Goal: Communication & Community: Ask a question

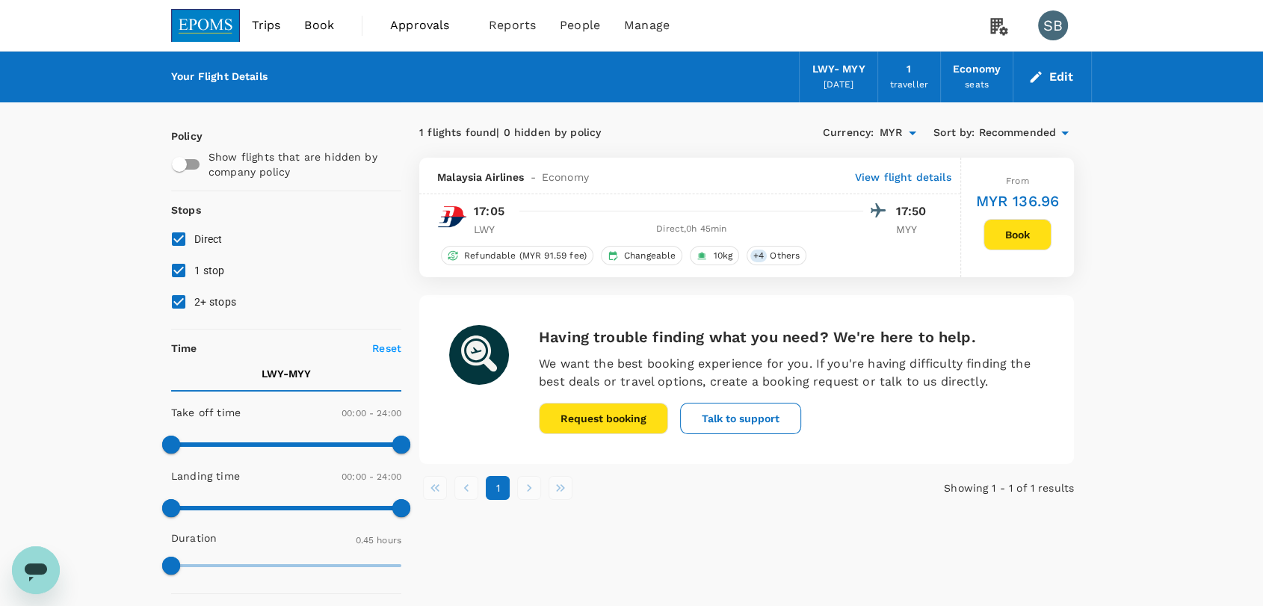
click at [224, 19] on img at bounding box center [205, 25] width 69 height 33
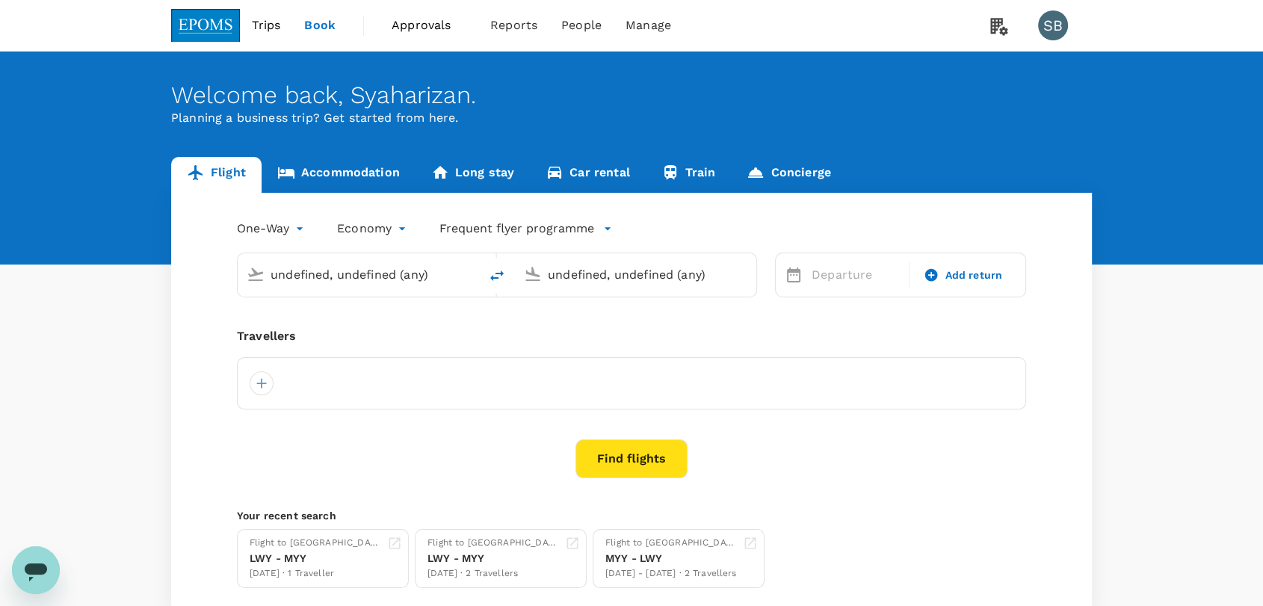
type input "[GEOGRAPHIC_DATA] ([GEOGRAPHIC_DATA])"
type input "Miri Intl (MYY)"
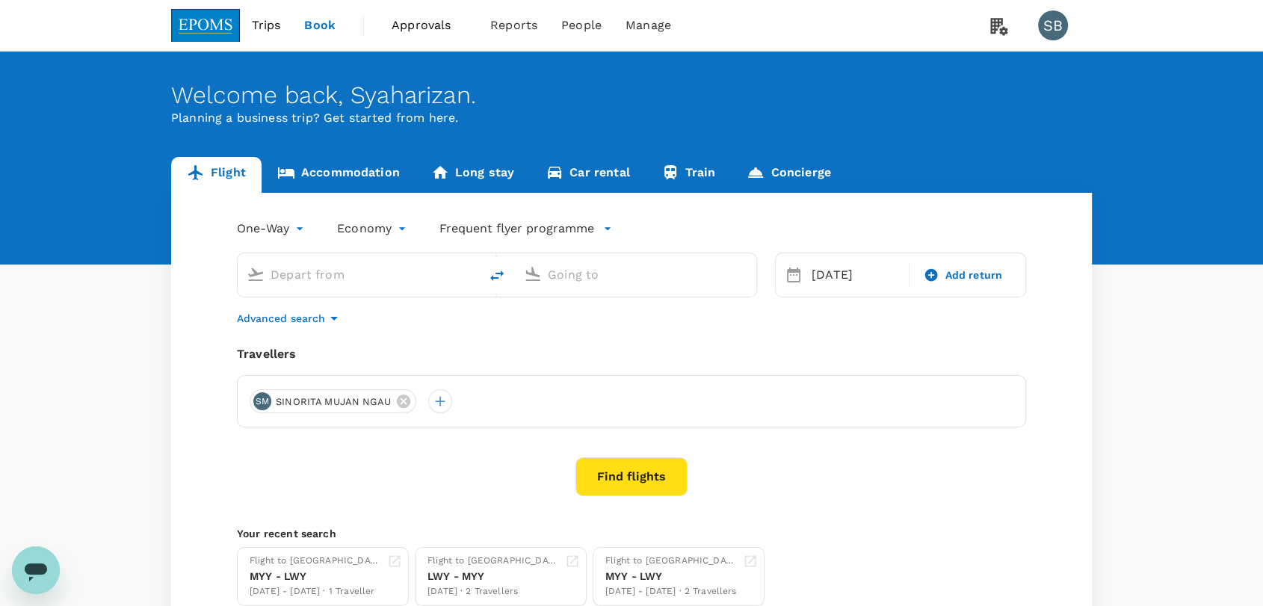
type input "[GEOGRAPHIC_DATA] ([GEOGRAPHIC_DATA])"
type input "Miri Intl (MYY)"
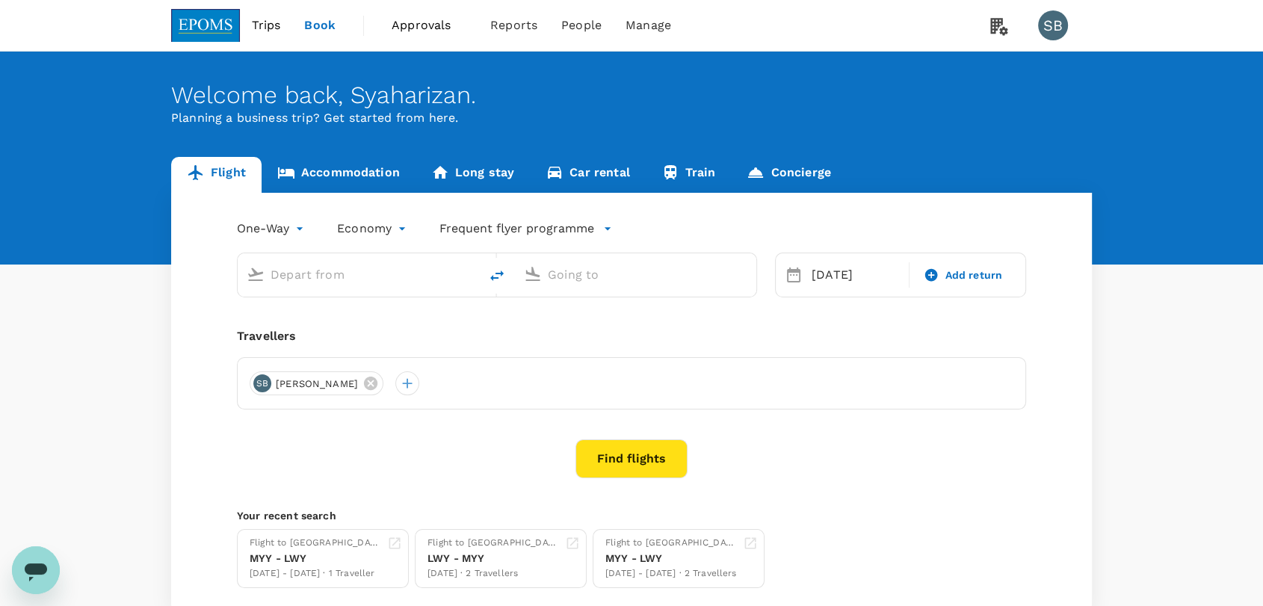
type input "[GEOGRAPHIC_DATA] ([GEOGRAPHIC_DATA])"
type input "Miri Intl (MYY)"
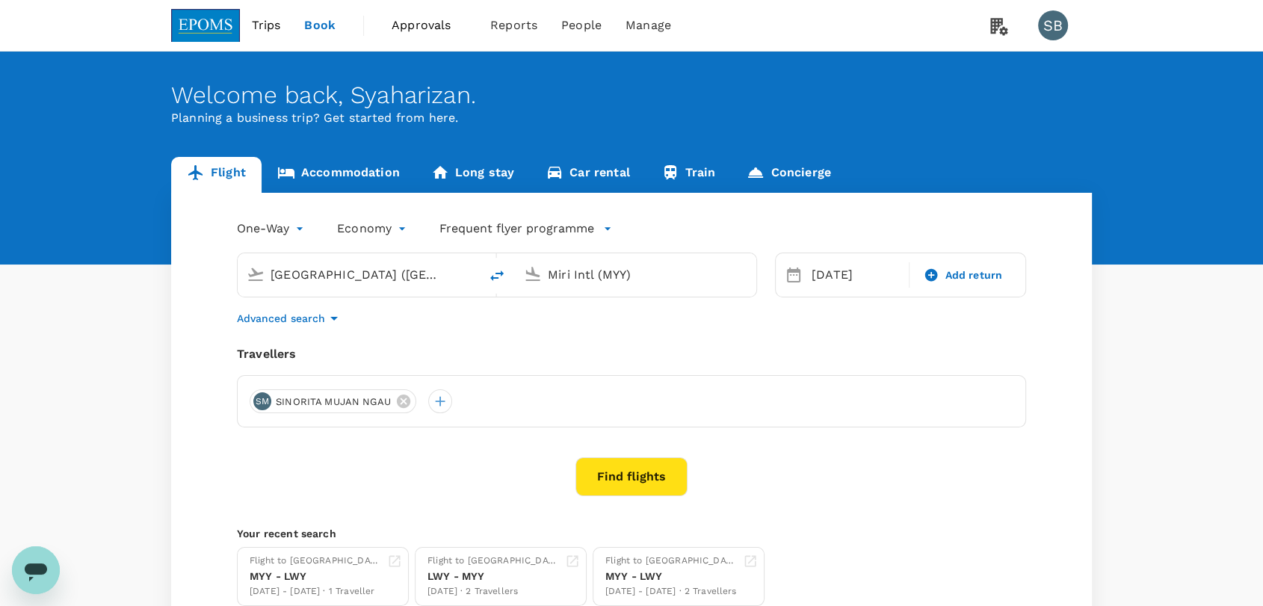
click at [33, 572] on icon "Open messaging window" at bounding box center [36, 572] width 22 height 18
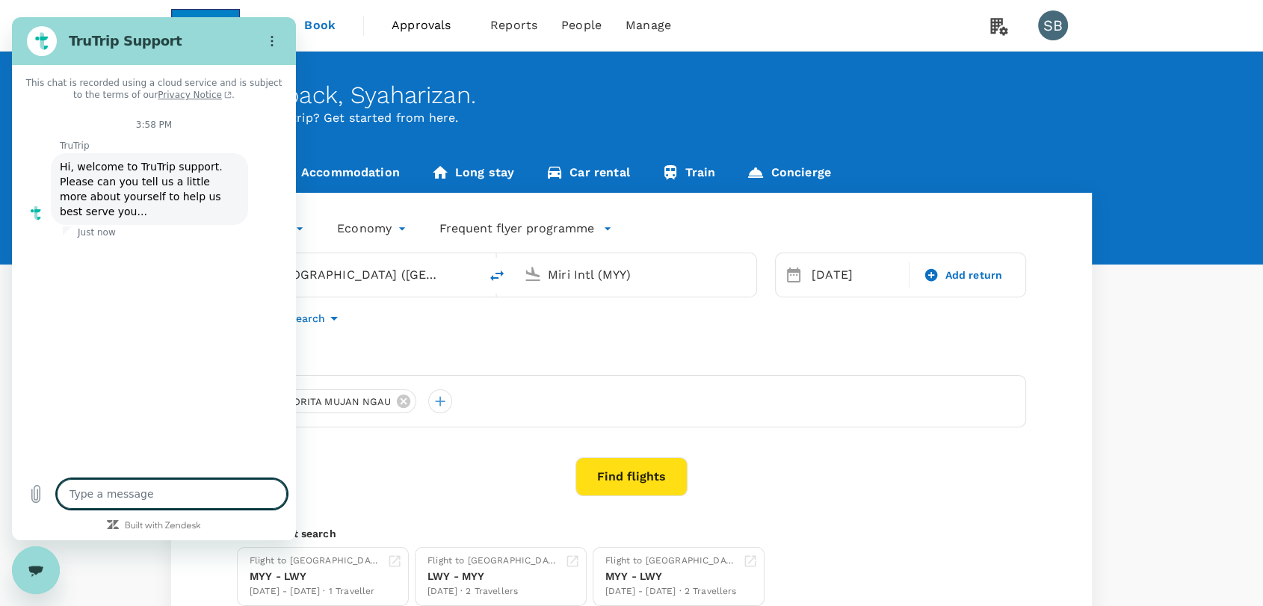
type textarea "x"
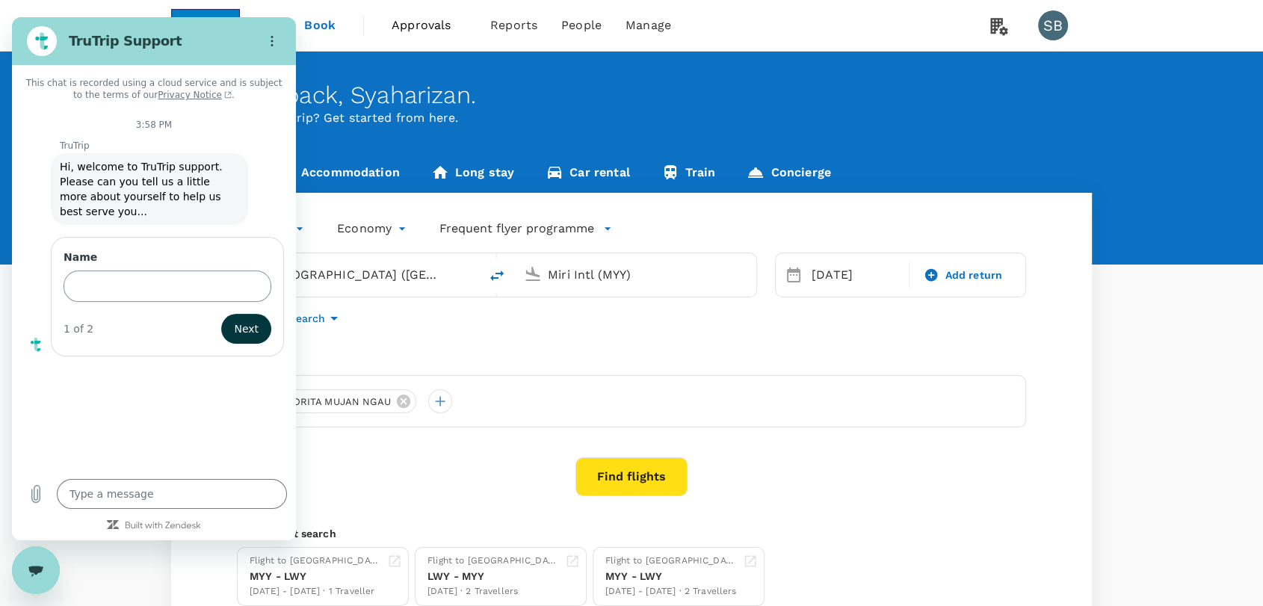
click at [136, 276] on input "Name" at bounding box center [168, 285] width 208 height 31
type input "izan"
click at [258, 320] on span "Next" at bounding box center [246, 329] width 25 height 18
type textarea "x"
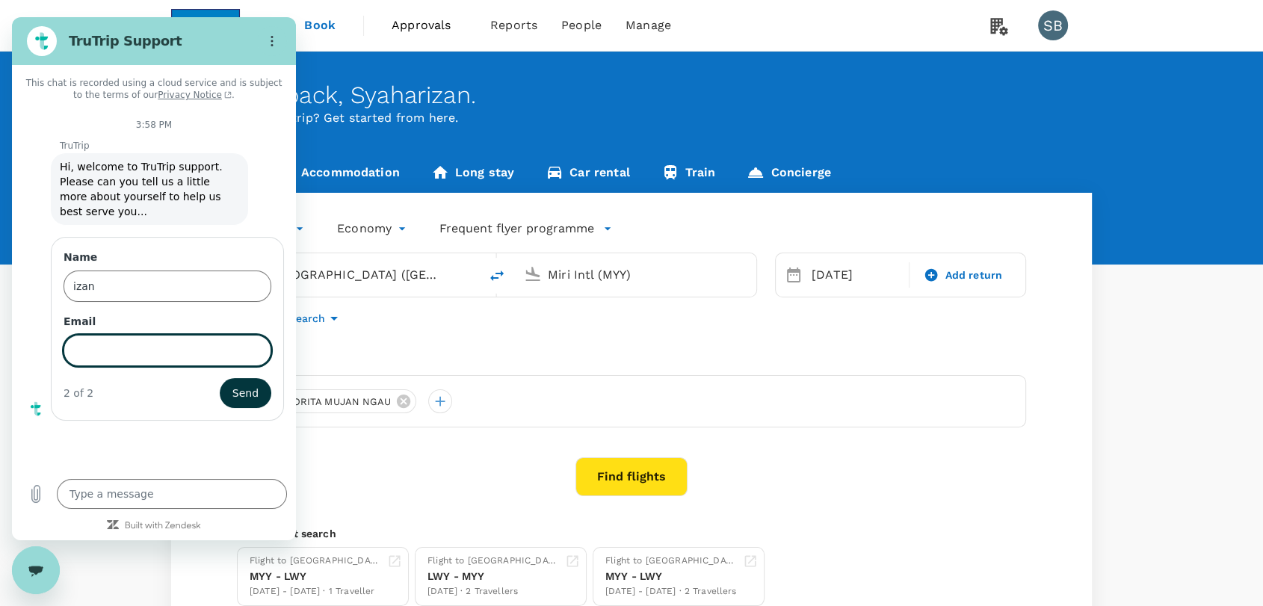
click at [222, 335] on input "Email" at bounding box center [168, 350] width 208 height 31
type input "[EMAIL_ADDRESS][DOMAIN_NAME]"
click at [251, 384] on span "Send" at bounding box center [245, 393] width 26 height 18
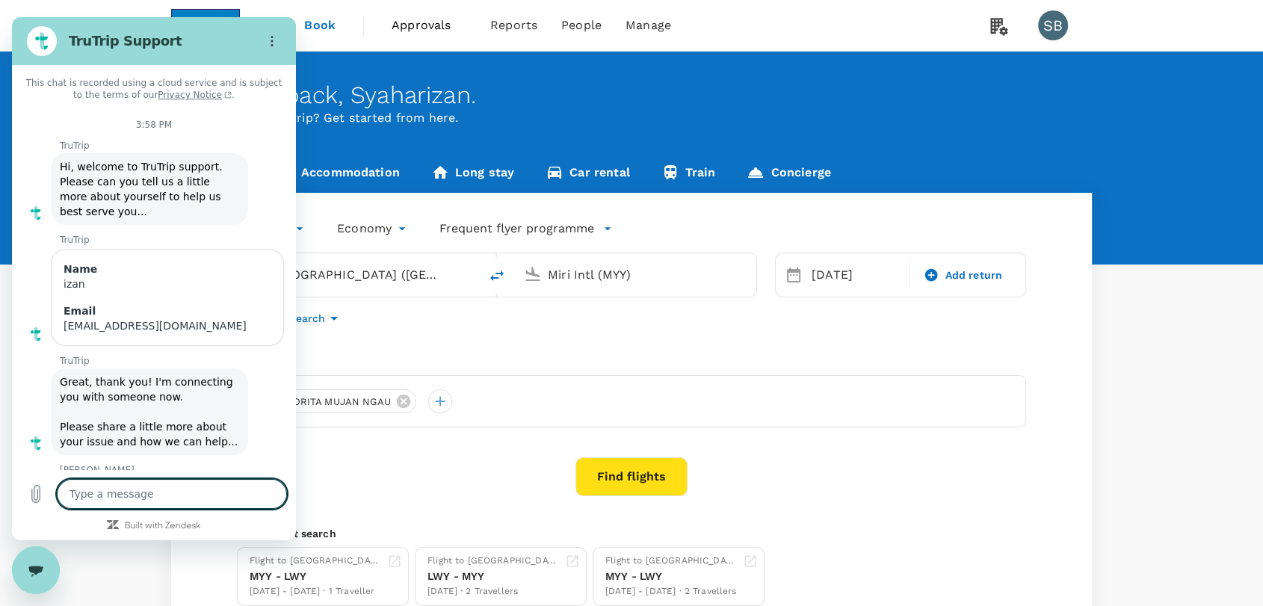
scroll to position [30, 0]
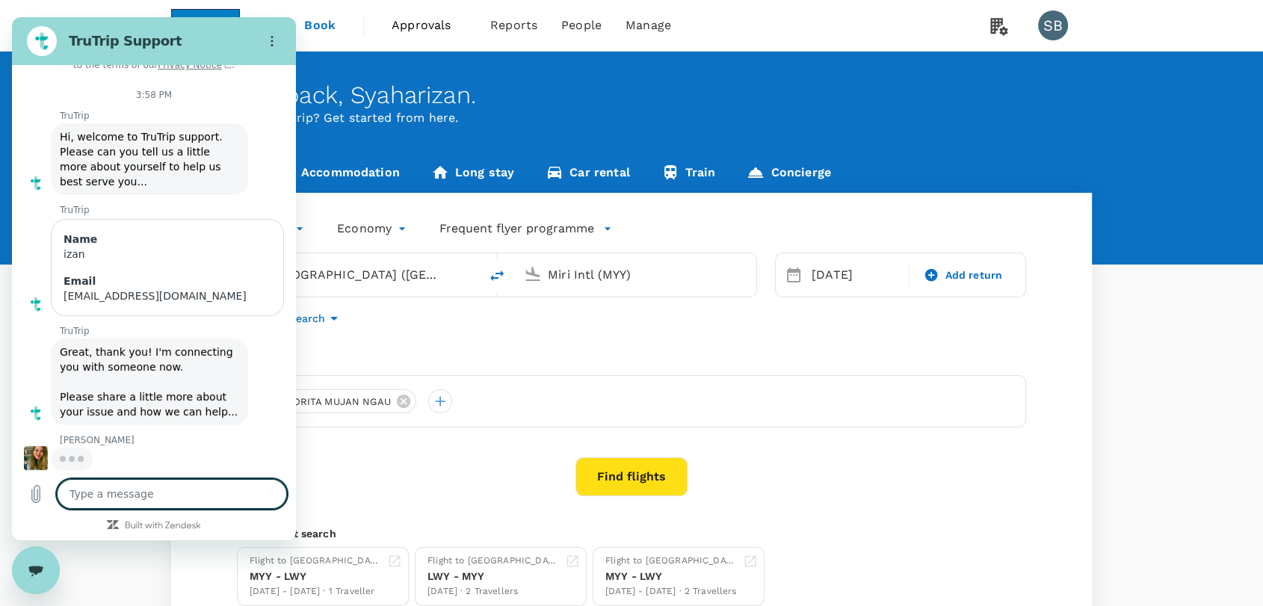
click at [167, 502] on textarea at bounding box center [172, 494] width 230 height 30
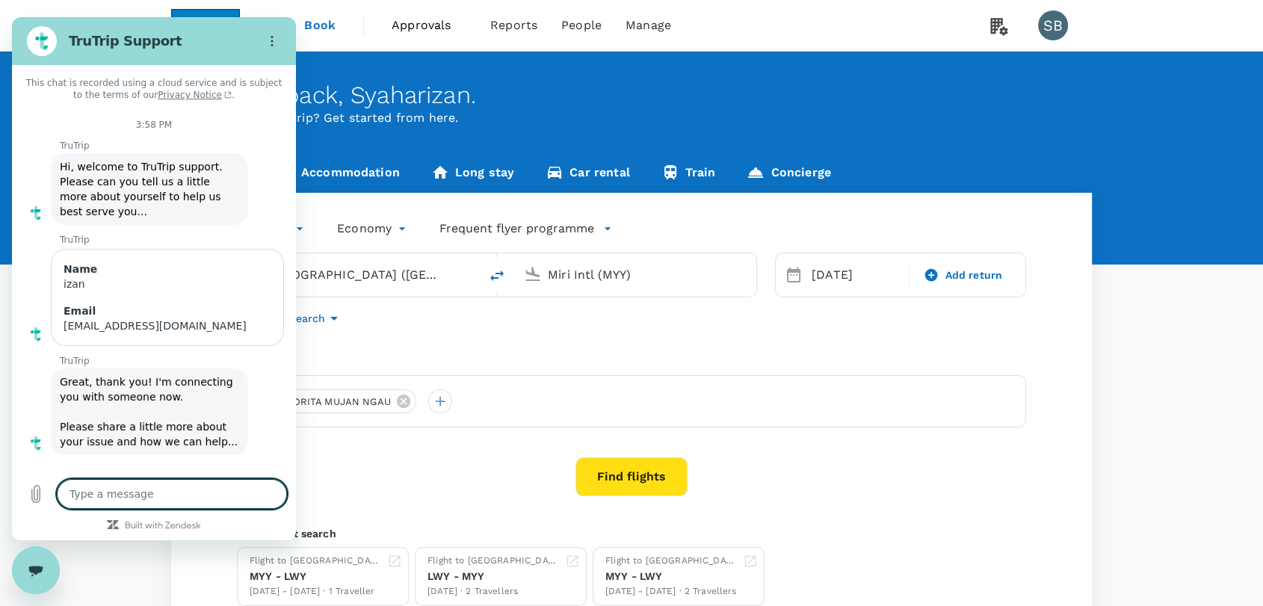
scroll to position [0, 0]
type textarea "x"
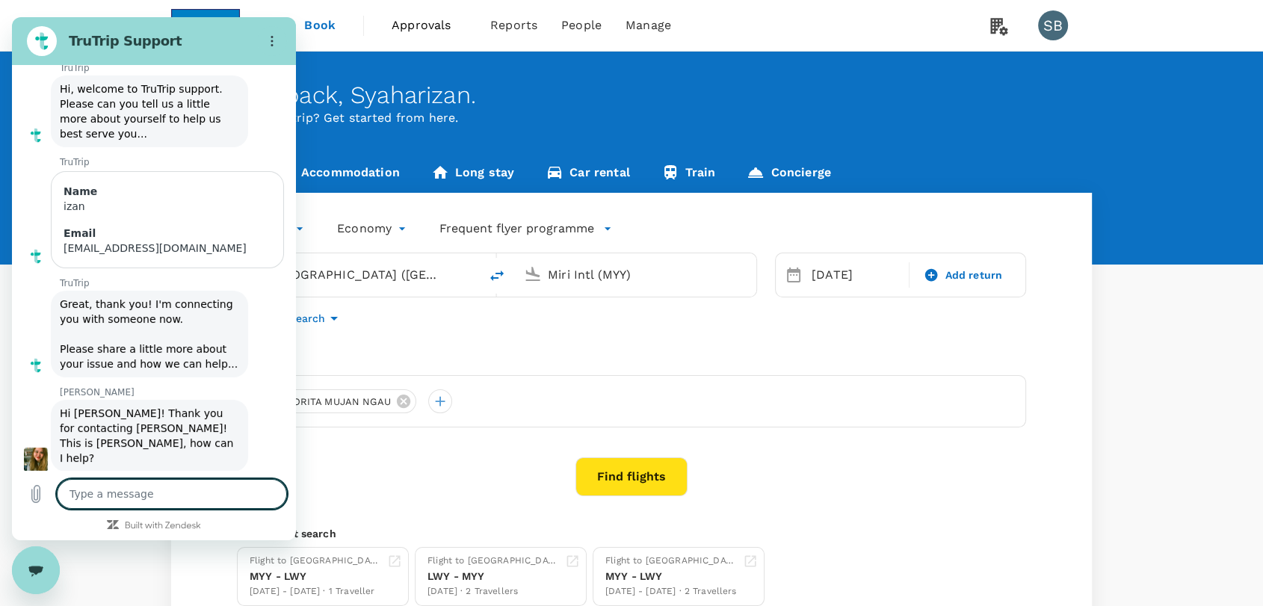
scroll to position [81, 0]
click at [167, 502] on textarea at bounding box center [172, 494] width 230 height 30
type textarea "H"
type textarea "x"
type textarea "Ha"
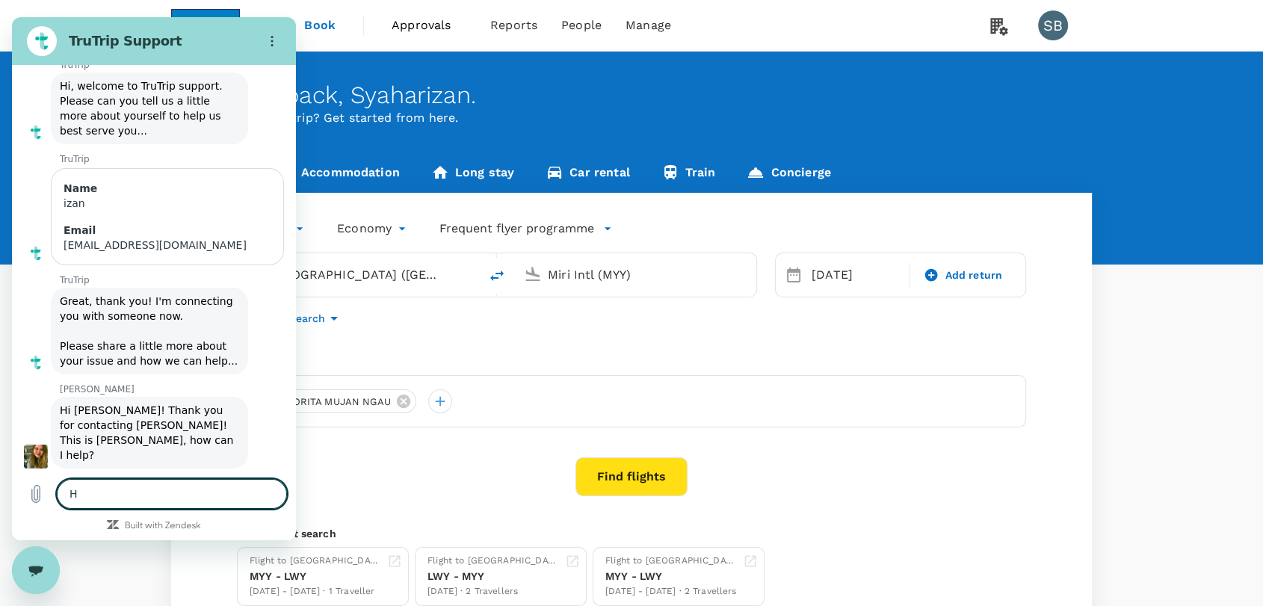
type textarea "x"
type textarea "Hai"
type textarea "x"
type textarea "Hai"
type textarea "x"
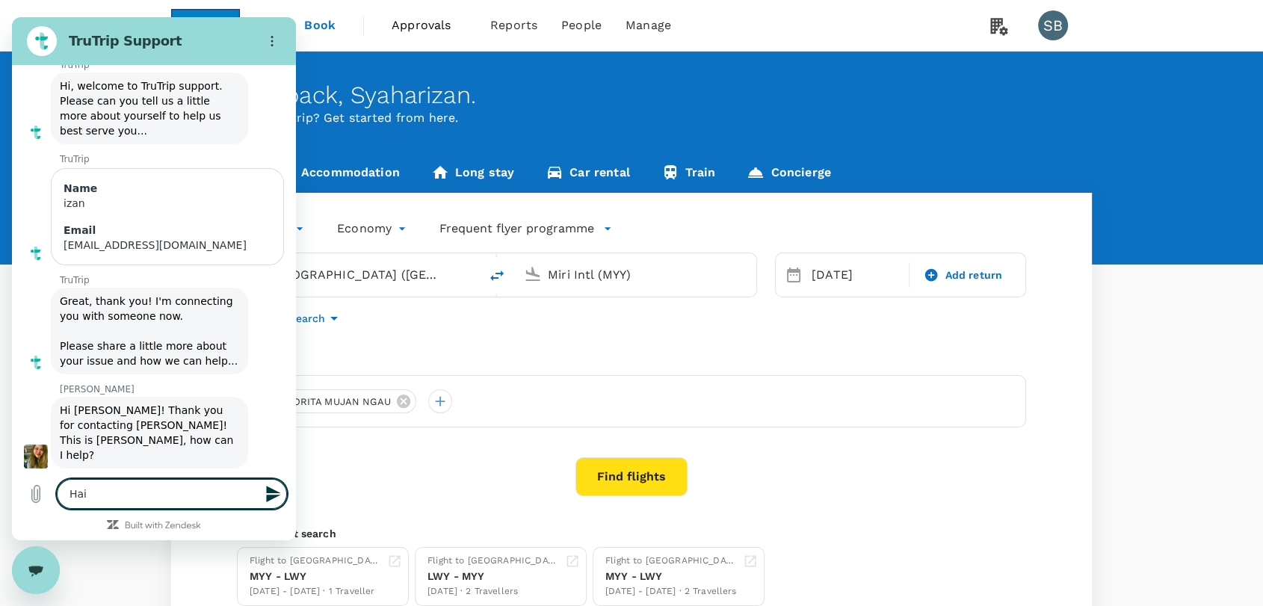
type textarea "Hai M"
type textarea "x"
type textarea "Hai MA"
type textarea "x"
type textarea "Hai MAr"
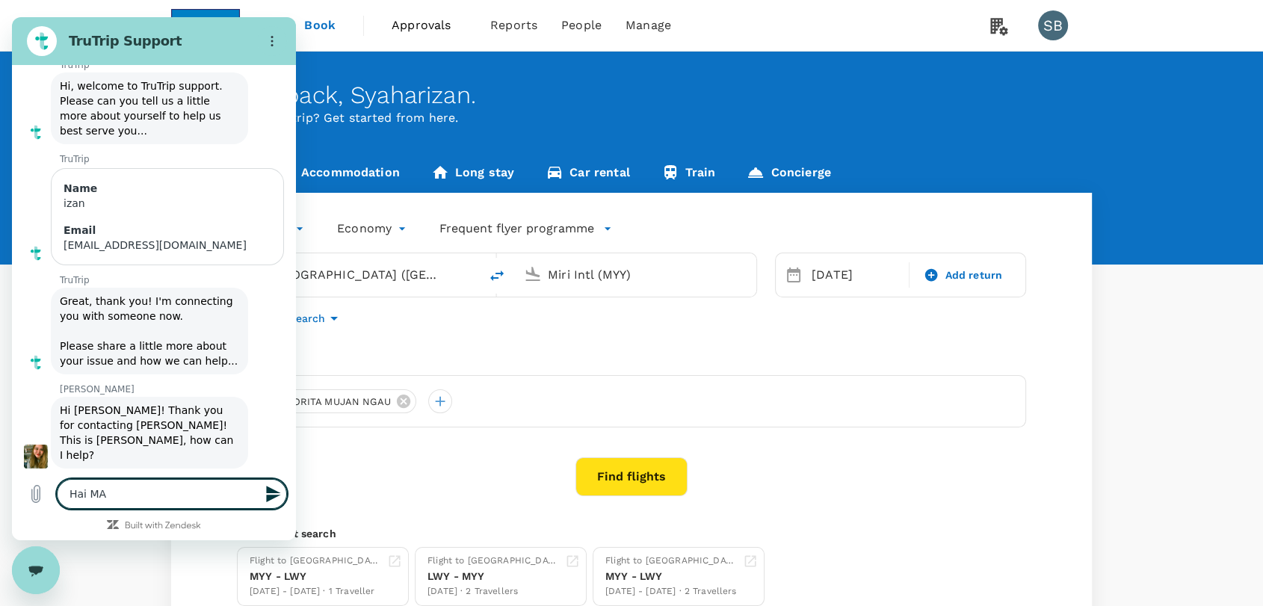
type textarea "x"
type textarea "Hai [PERSON_NAME]"
type textarea "x"
type textarea "Hai MAr"
type textarea "x"
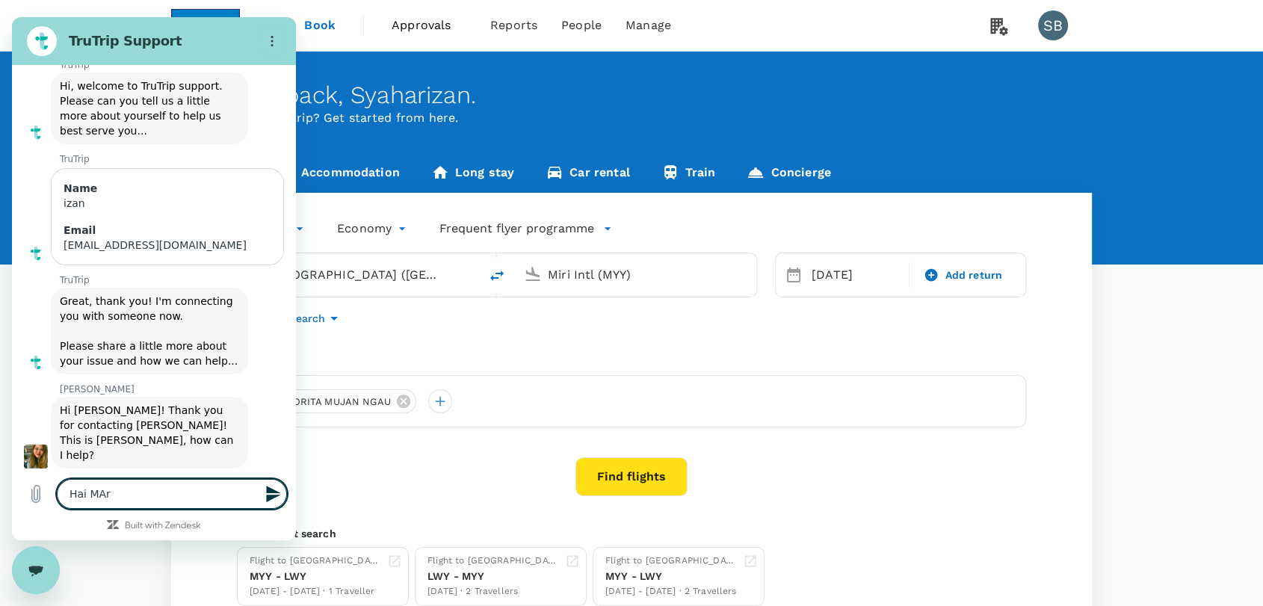
type textarea "Hai MA"
type textarea "x"
type textarea "Hai M"
type textarea "x"
type textarea "Hai Ma"
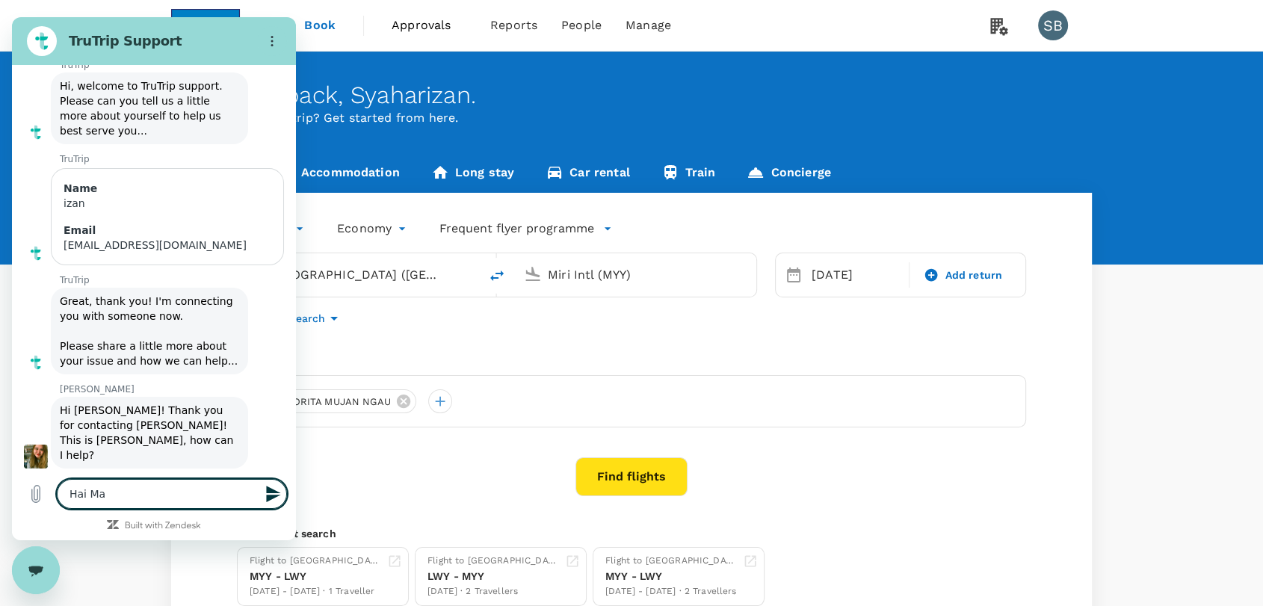
type textarea "x"
type textarea "Hai Mar"
type textarea "x"
type textarea "Hai [PERSON_NAME]"
type textarea "x"
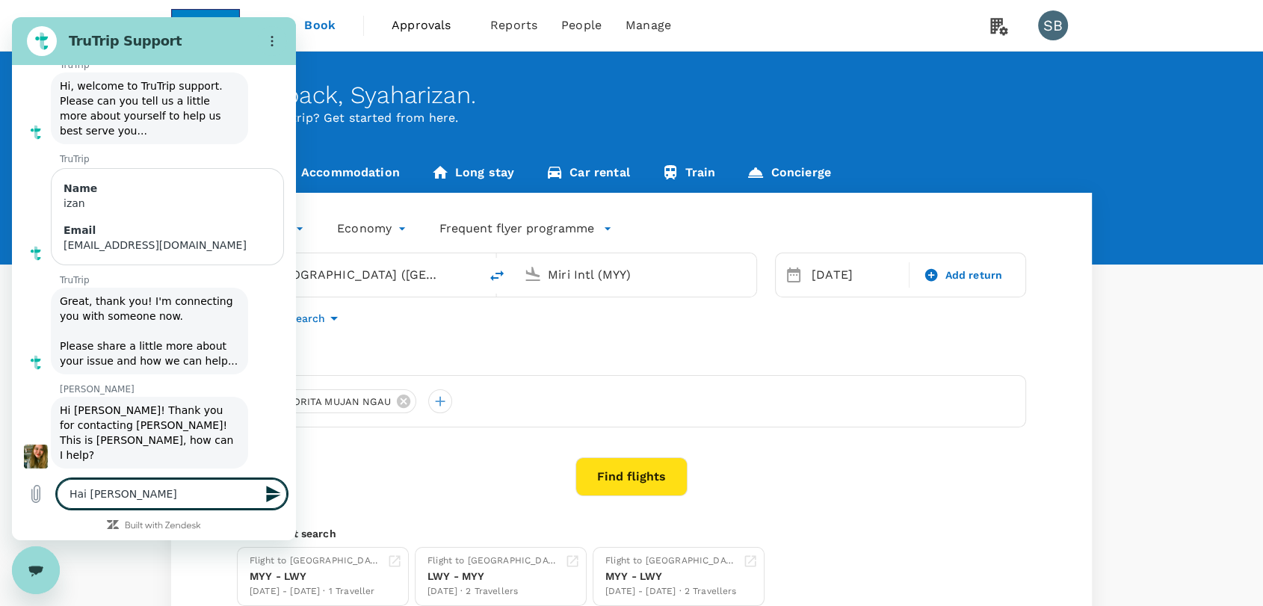
type textarea "Hai [PERSON_NAME]."
type textarea "x"
type textarea "Hai [PERSON_NAME]"
type textarea "x"
type textarea "Hai [PERSON_NAME],"
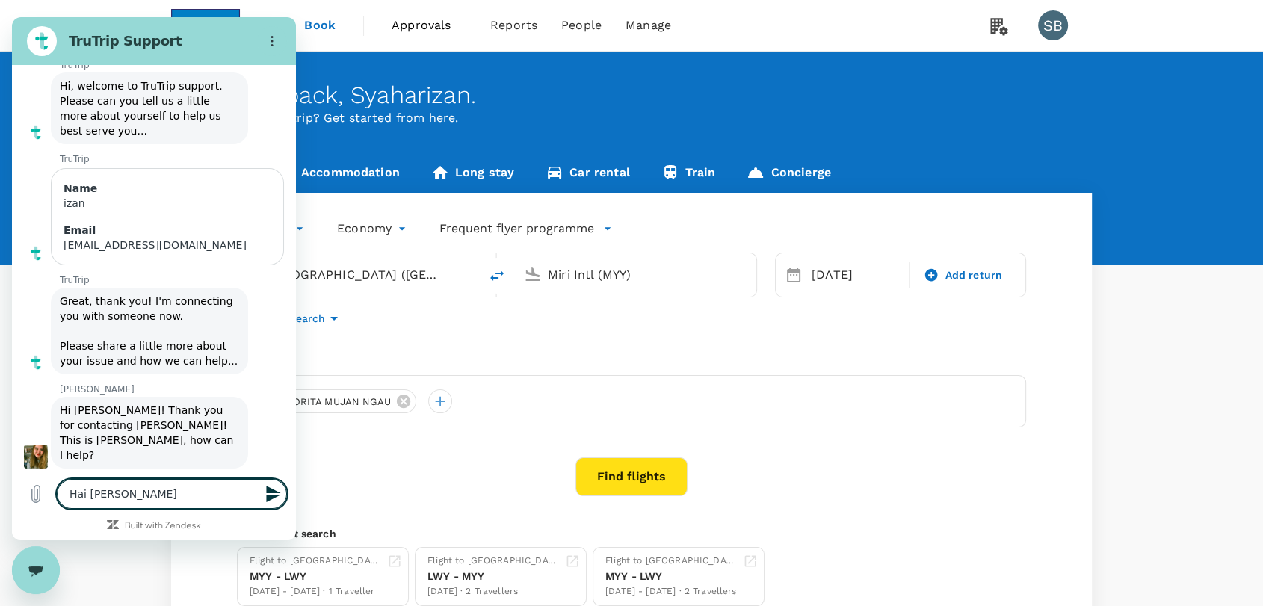
type textarea "x"
type textarea "Hai [PERSON_NAME],"
type textarea "x"
type textarea "Hai [PERSON_NAME], c"
type textarea "x"
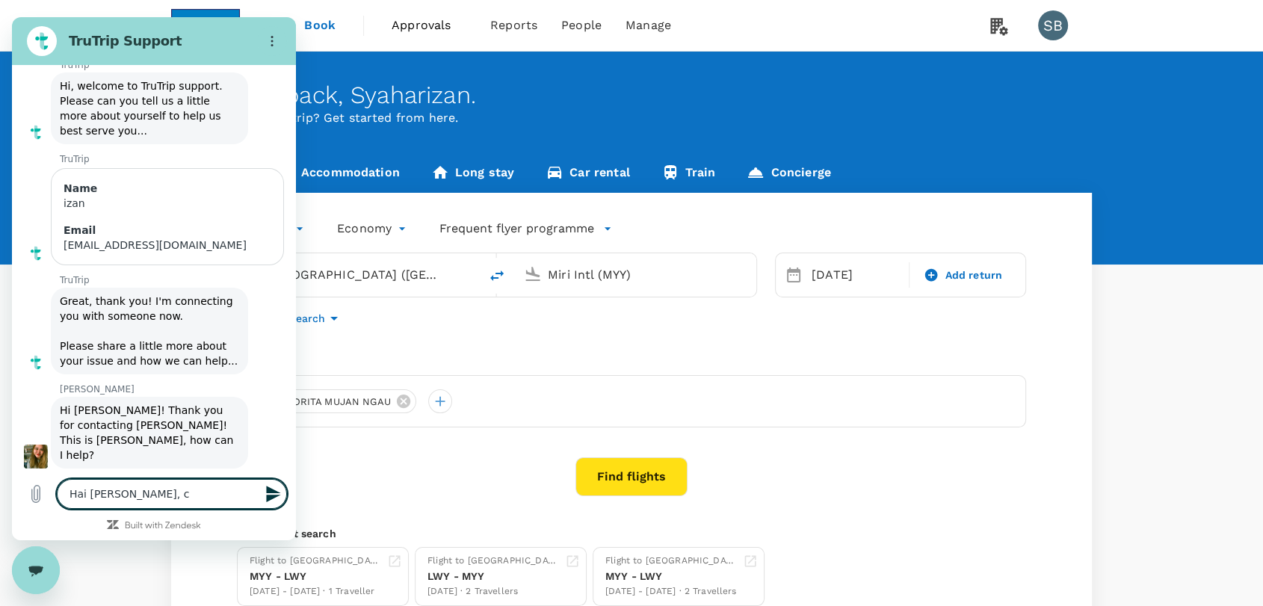
type textarea "Hai [PERSON_NAME], [GEOGRAPHIC_DATA]"
type textarea "x"
type textarea "Hai [PERSON_NAME], can"
type textarea "x"
type textarea "Hai [PERSON_NAME], can"
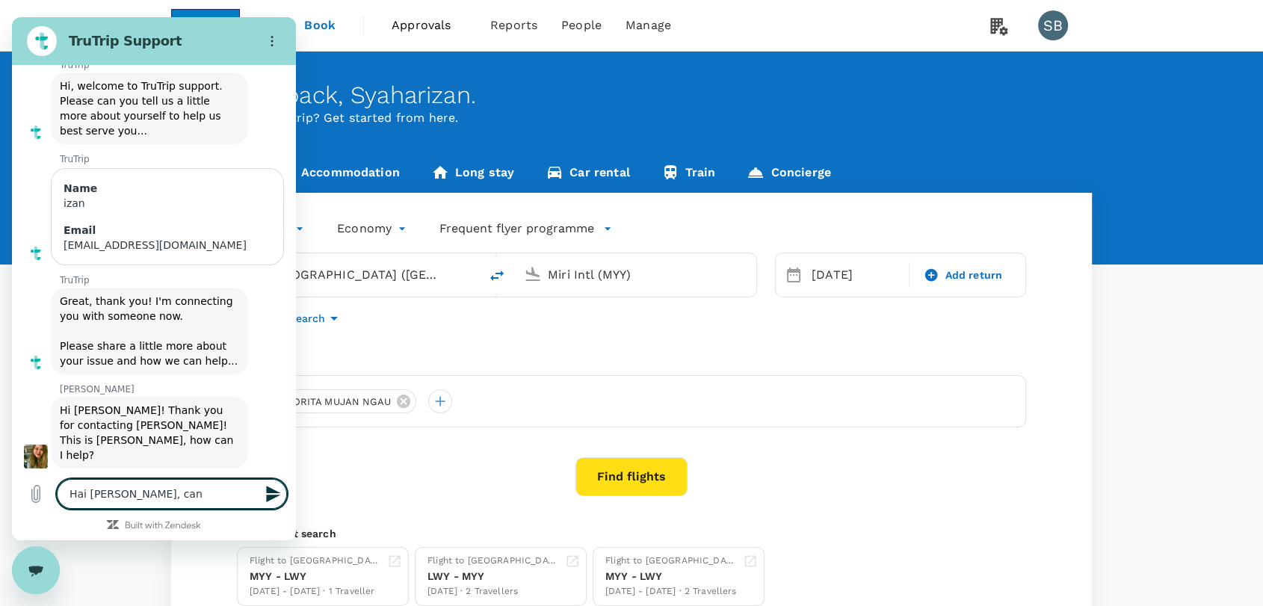
type textarea "x"
type textarea "Hai [PERSON_NAME], can y"
type textarea "x"
type textarea "Hai [PERSON_NAME], can yo"
type textarea "x"
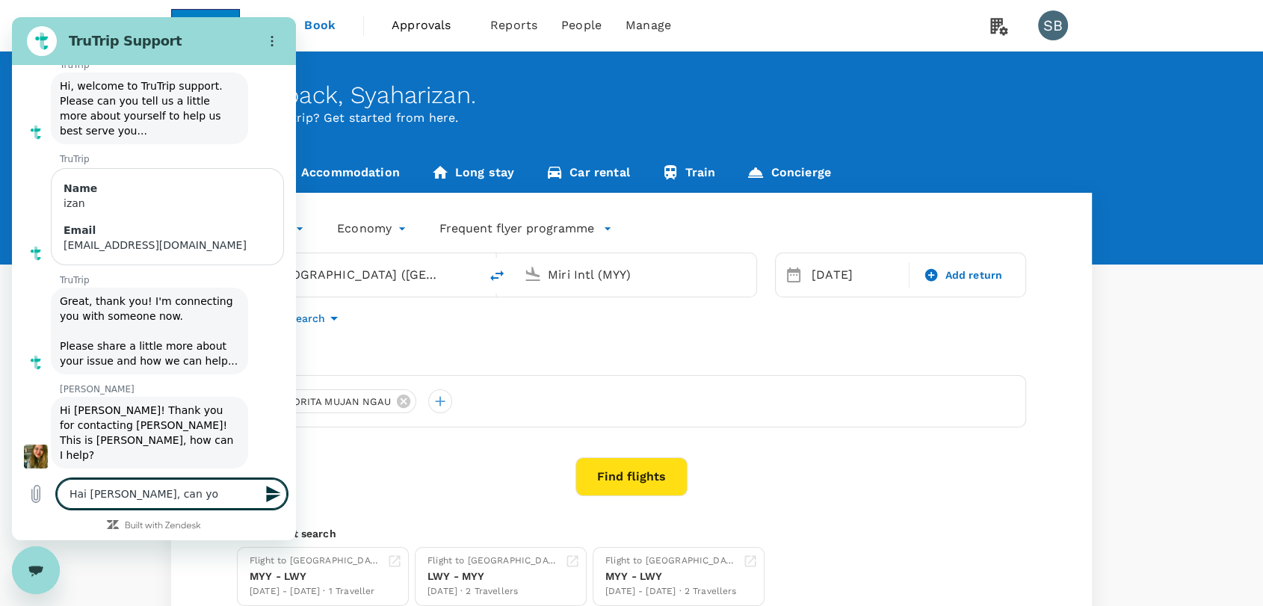
type textarea "[PERSON_NAME], can you"
type textarea "x"
type textarea "[PERSON_NAME], can you"
type textarea "x"
type textarea "[PERSON_NAME], can you c"
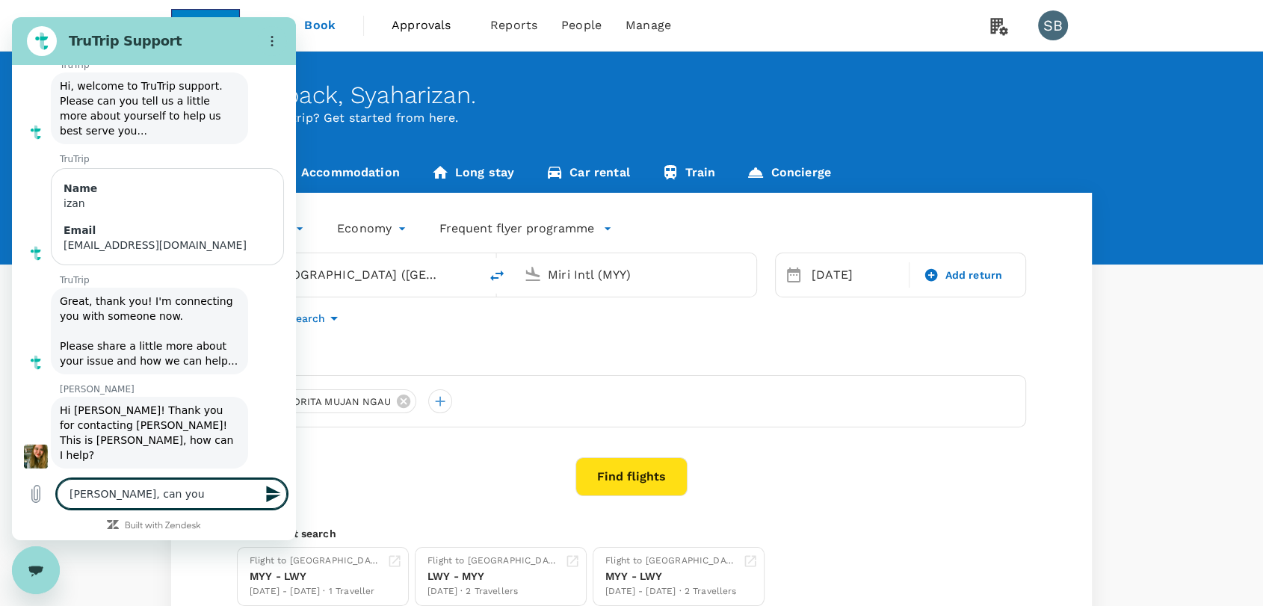
type textarea "x"
type textarea "[PERSON_NAME], can you ch"
type textarea "x"
type textarea "Hai [PERSON_NAME], can you che"
type textarea "x"
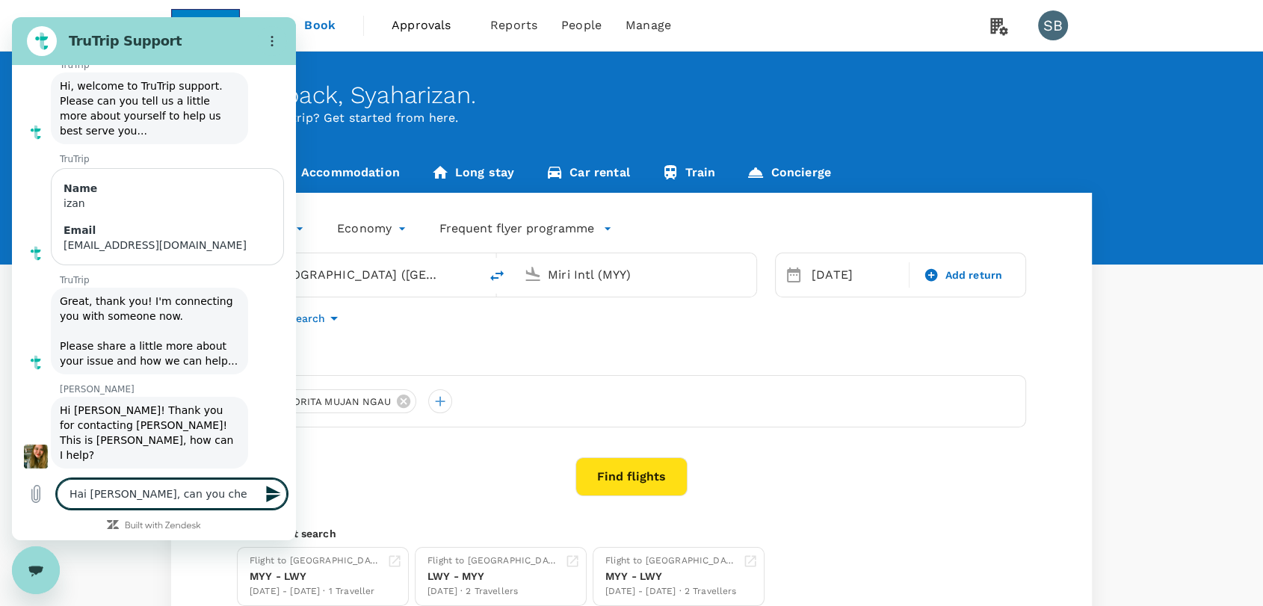
type textarea "[PERSON_NAME], can you chec"
type textarea "x"
type textarea "Hai [PERSON_NAME], can you check"
type textarea "x"
type textarea "Hai [PERSON_NAME], can you check"
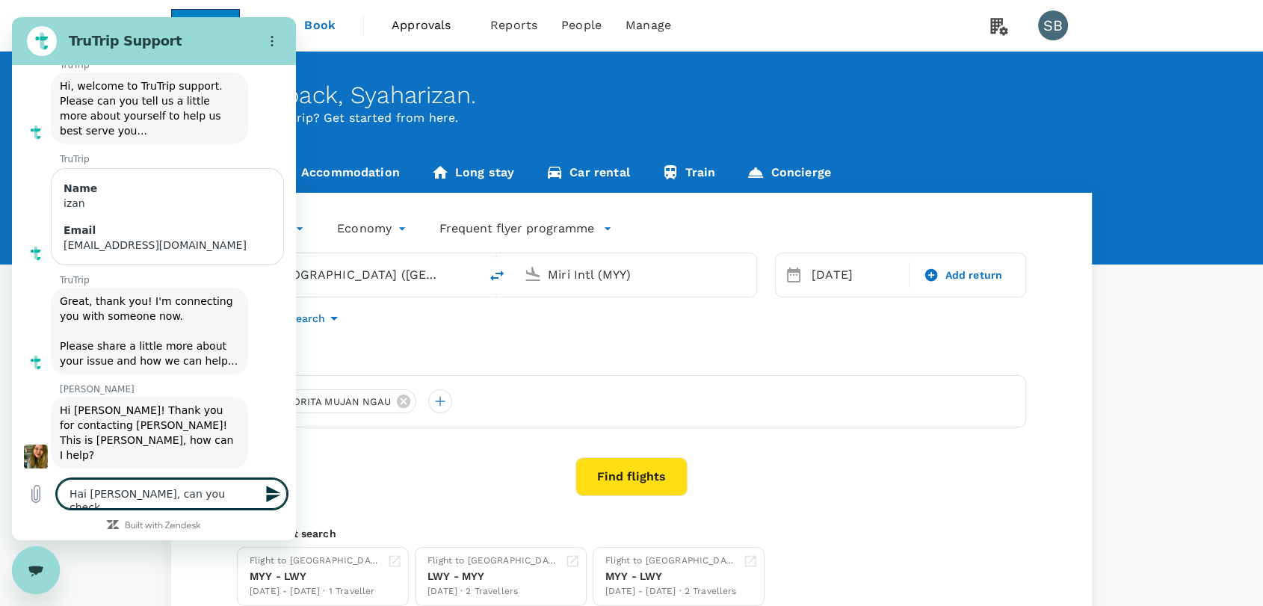
type textarea "x"
type textarea "Hai [PERSON_NAME], can you check o"
type textarea "x"
type textarea "[PERSON_NAME], can you check on"
type textarea "x"
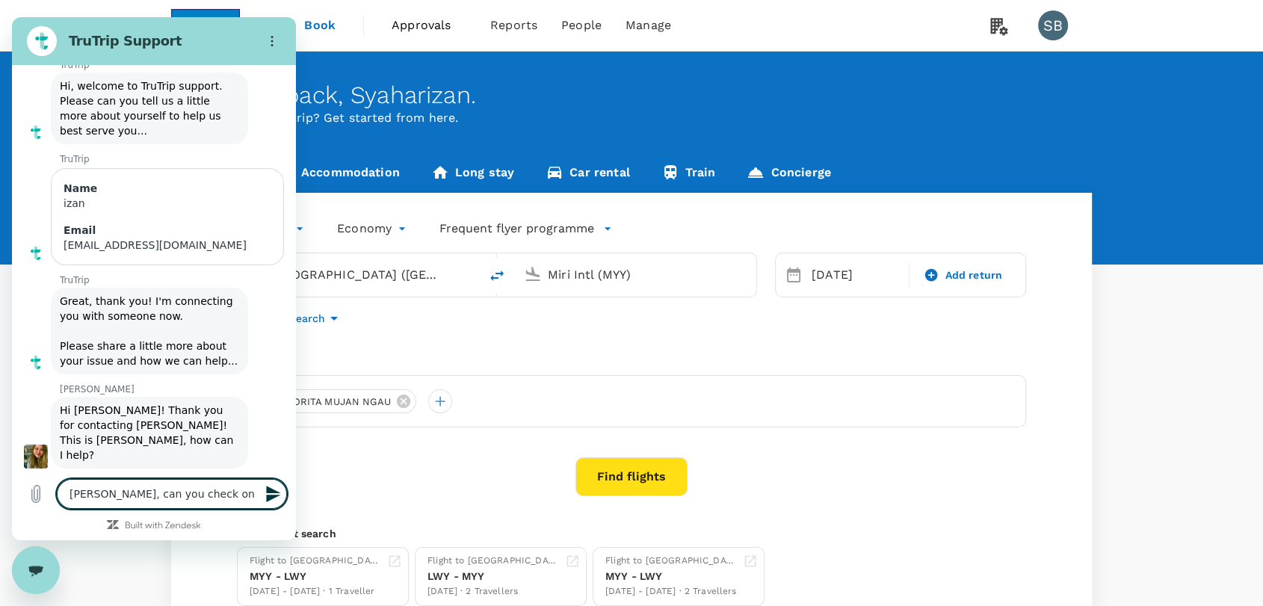
type textarea "[PERSON_NAME], can you check on"
type textarea "x"
type textarea "Hai [PERSON_NAME], can you check on t"
type textarea "x"
type textarea "Hai [PERSON_NAME], can you check on th"
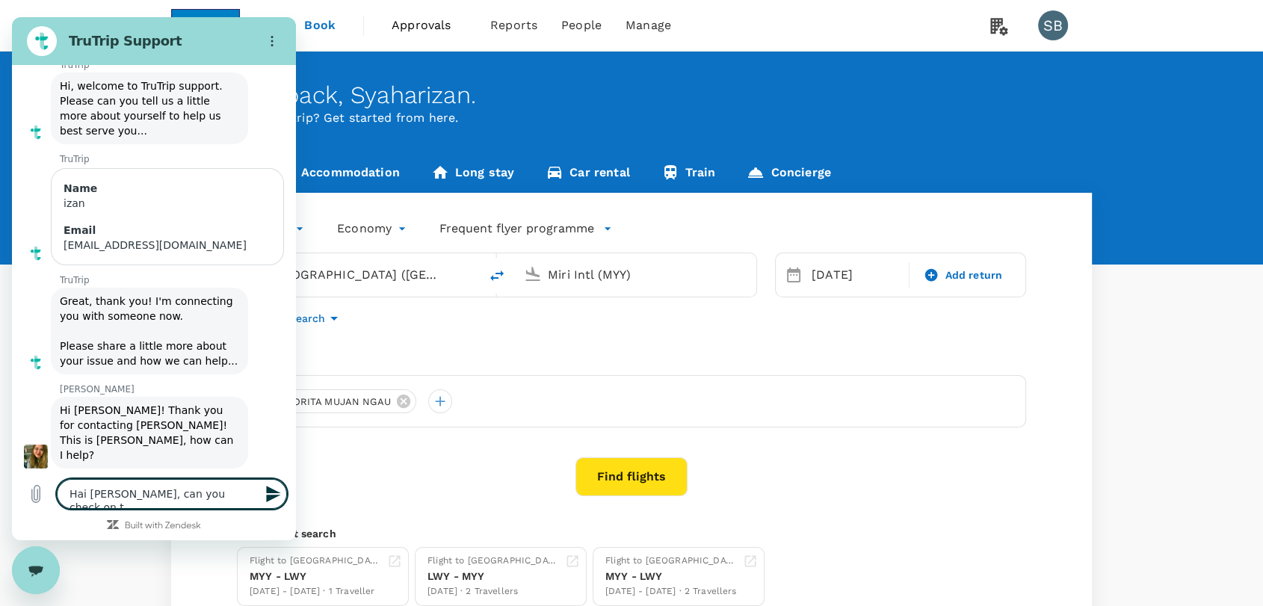
type textarea "x"
type textarea "[PERSON_NAME], can you check on thi"
type textarea "x"
type textarea "Hai [PERSON_NAME], can you check on this"
type textarea "x"
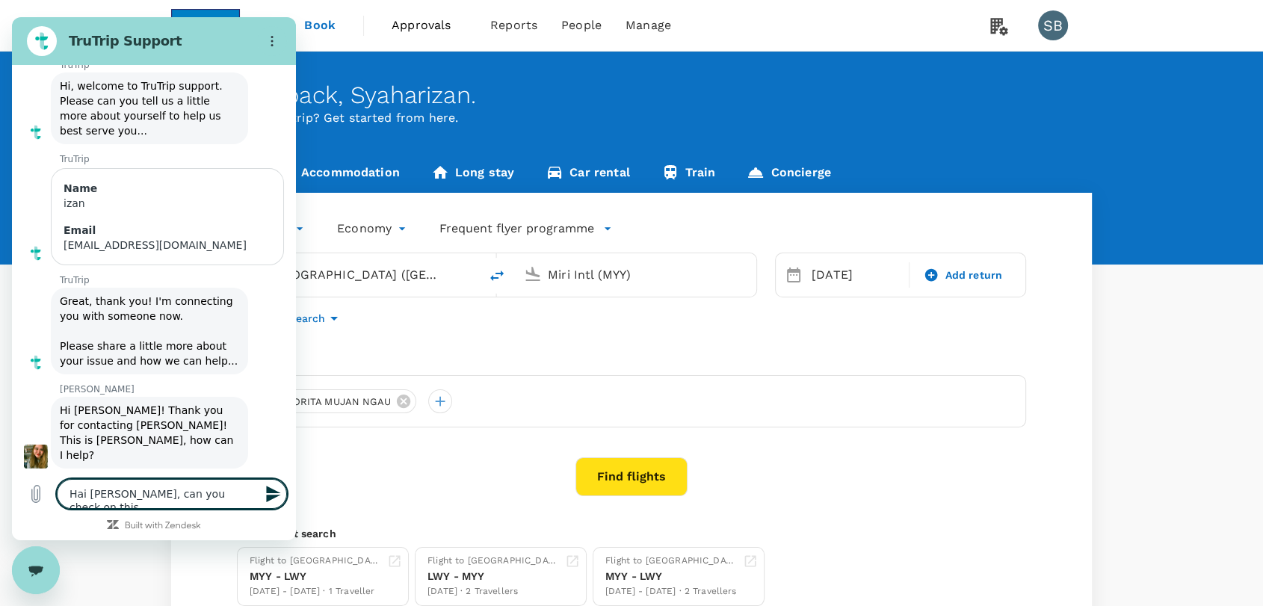
type textarea "Hai [PERSON_NAME], can you check on this"
type textarea "x"
type textarea "Hai [PERSON_NAME], can you check on this b"
type textarea "x"
type textarea "Hai [PERSON_NAME], can you check on this bo"
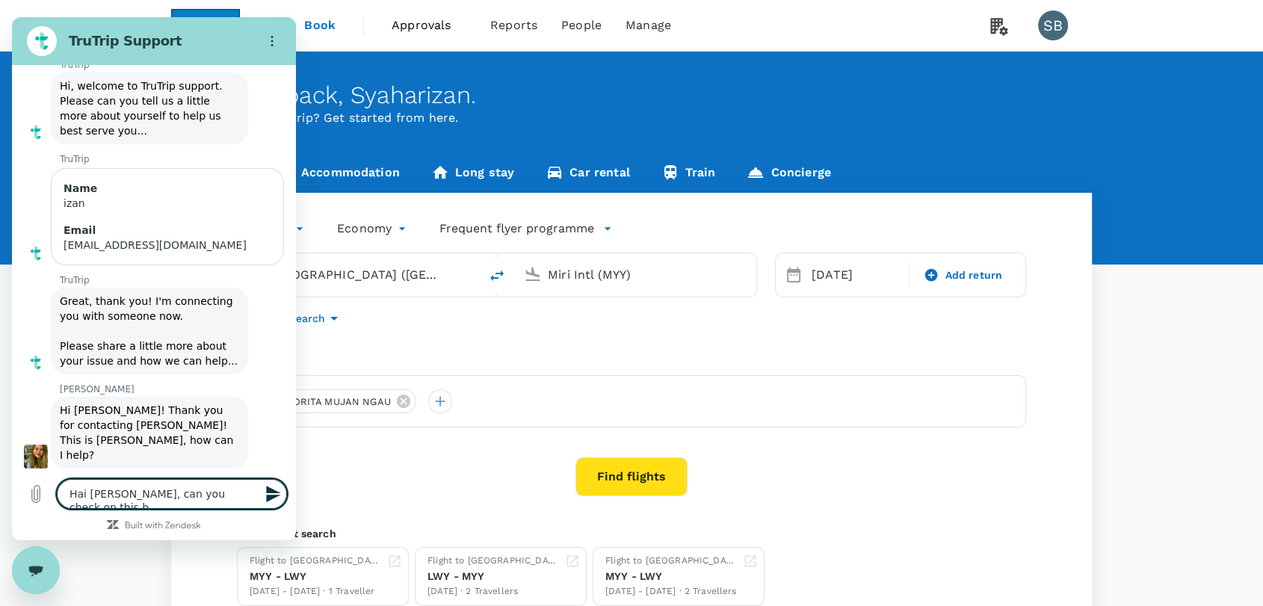
type textarea "x"
type textarea "Hai [PERSON_NAME], can you check on this boo"
type textarea "x"
type textarea "Hai [PERSON_NAME], can you check on this bo"
type textarea "x"
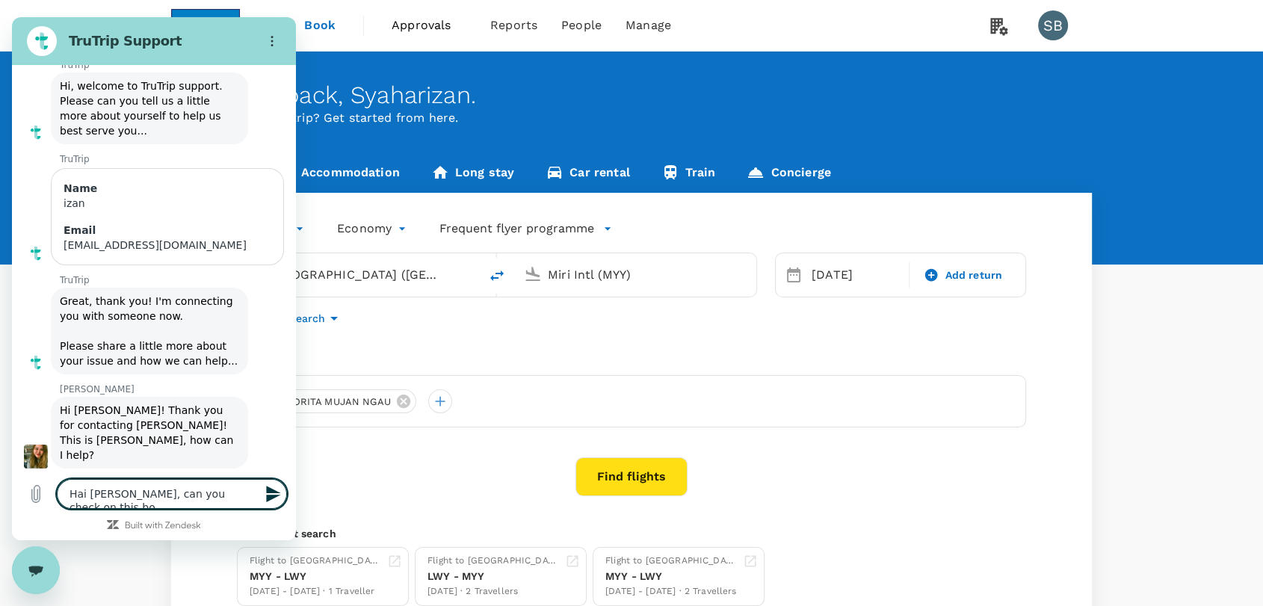
type textarea "Hai [PERSON_NAME], can you check on this b"
type textarea "x"
type textarea "Hai [PERSON_NAME], can you check on this"
type textarea "x"
type textarea "Hai [PERSON_NAME], can you check on this"
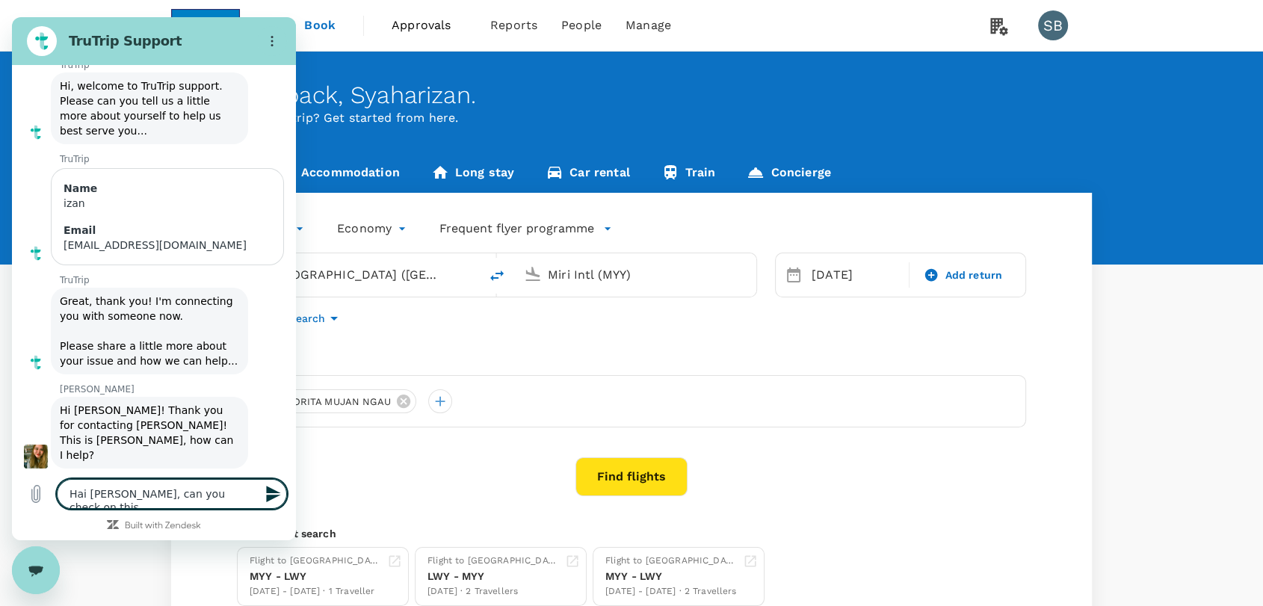
type textarea "x"
type textarea "Hai [PERSON_NAME], can you check on this"
type textarea "x"
type textarea "Hai [PERSON_NAME], can you check on this c"
type textarea "x"
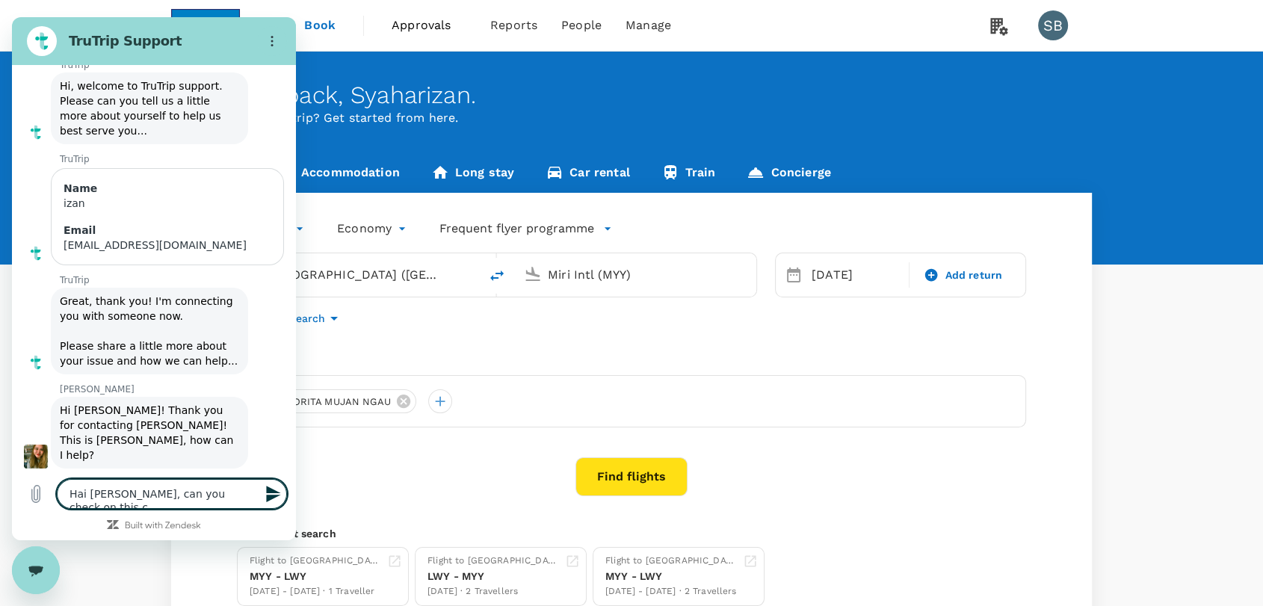
type textarea "[PERSON_NAME], can you check on this ca"
type textarea "x"
type textarea "[PERSON_NAME], can you check on this cas"
type textarea "x"
type textarea "Hai [PERSON_NAME], can you check on this case"
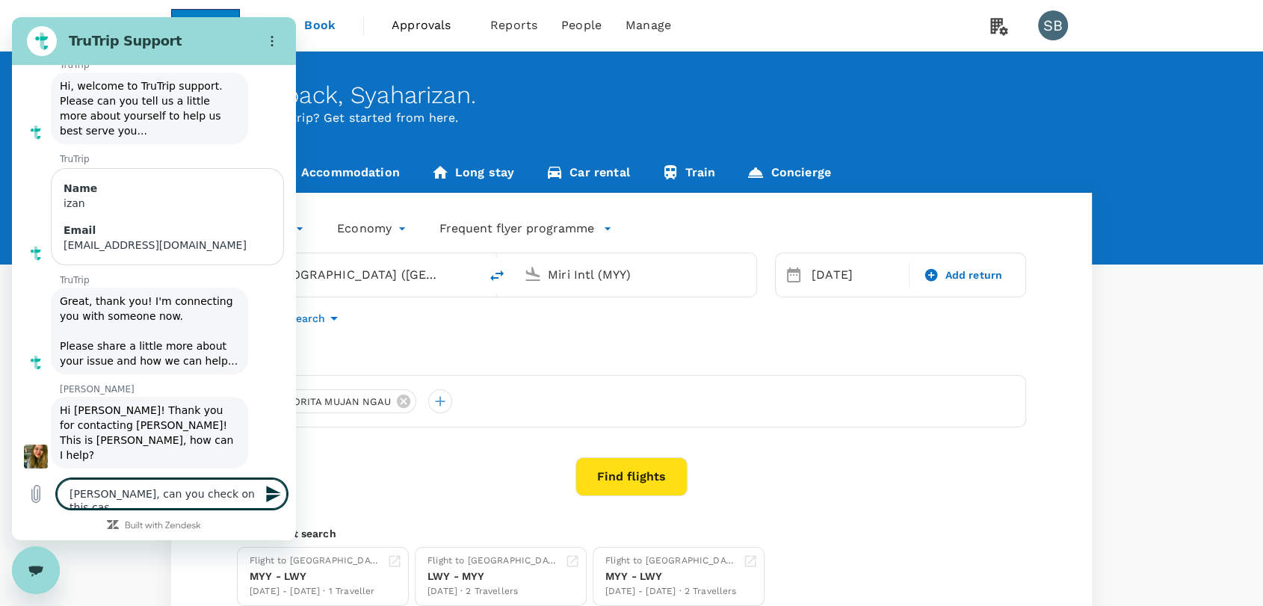
type textarea "x"
type textarea "Hai [PERSON_NAME], can you check on this case"
type textarea "x"
paste textarea "168889)"
type textarea "Hai [PERSON_NAME], can you check on this case 168889)"
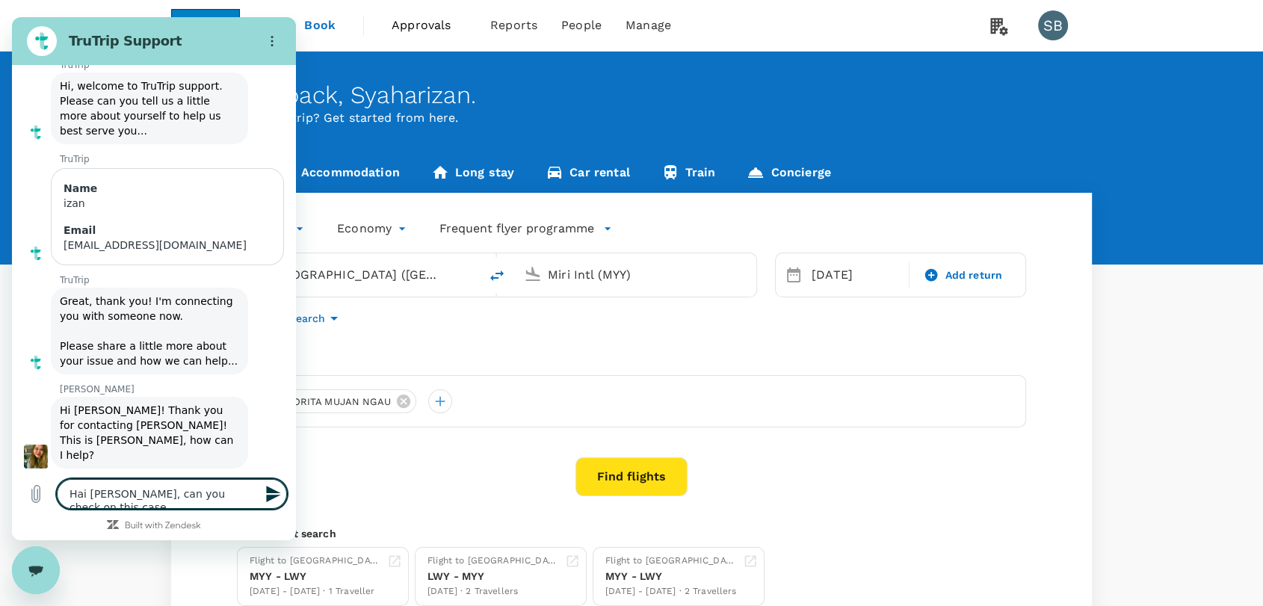
type textarea "x"
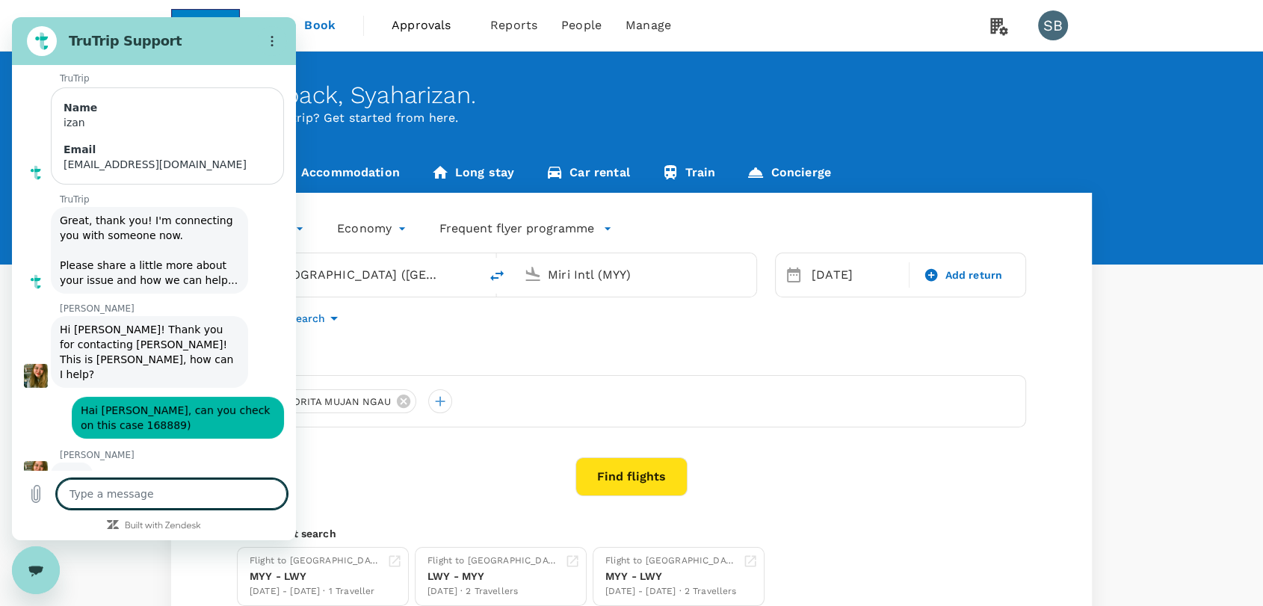
scroll to position [160, 0]
click at [19, 574] on div "Close messaging window" at bounding box center [35, 570] width 45 height 45
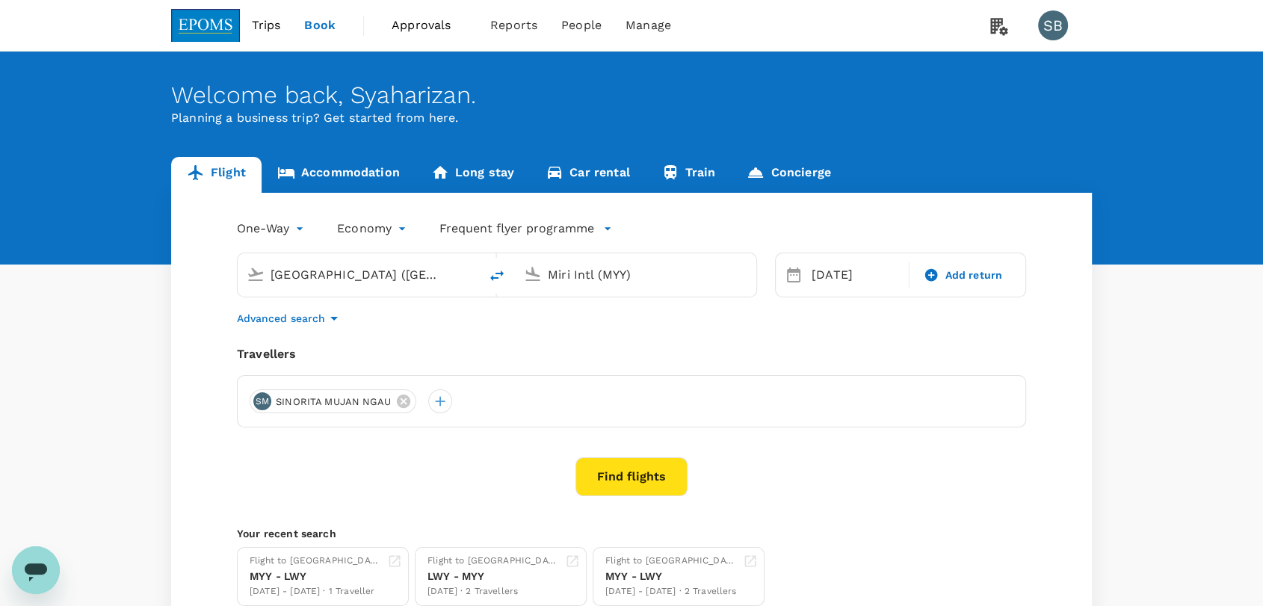
scroll to position [161, 0]
click at [34, 577] on icon "Open messaging window" at bounding box center [35, 570] width 27 height 27
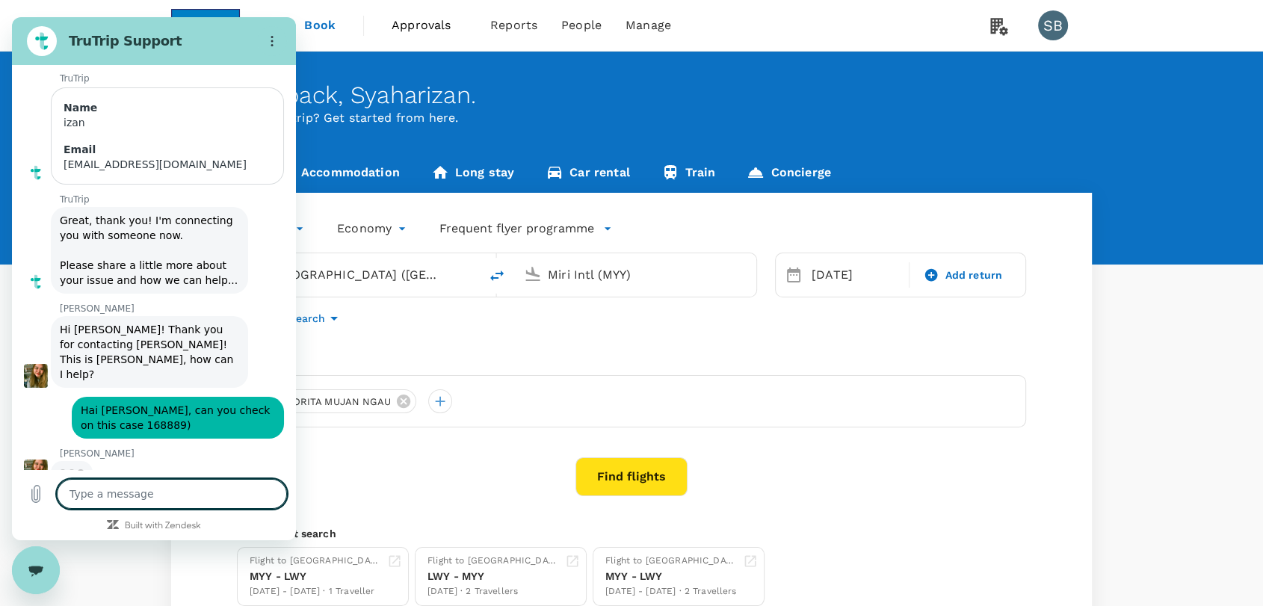
type textarea "x"
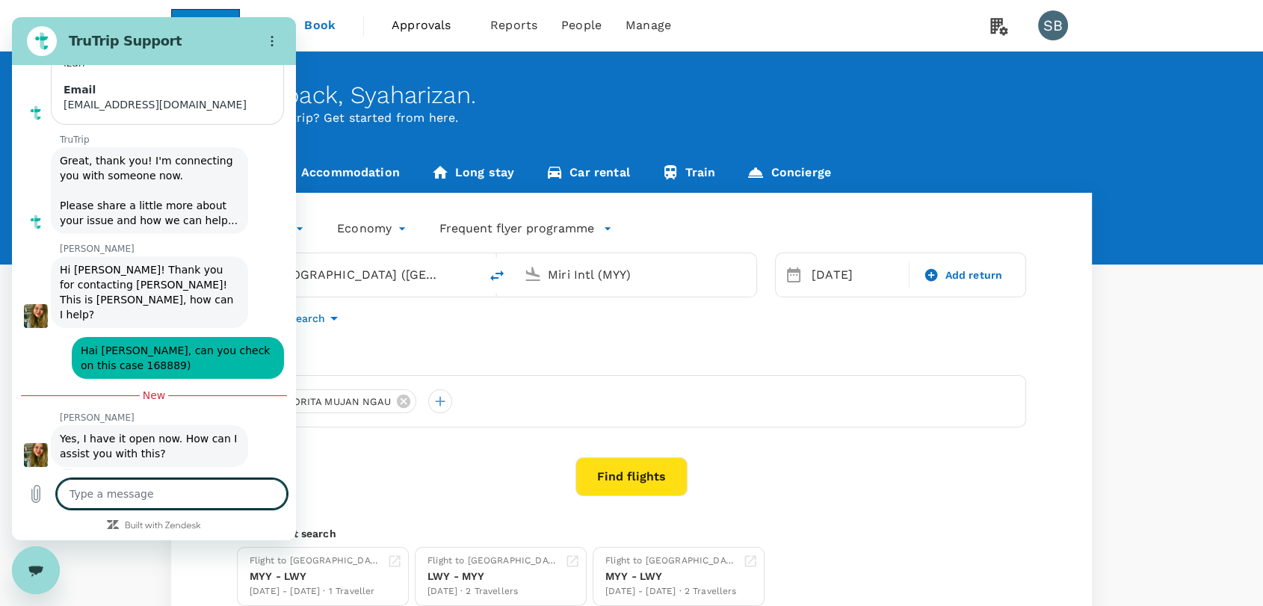
scroll to position [220, 0]
click at [202, 491] on textarea at bounding box center [172, 494] width 230 height 30
click at [139, 491] on textarea at bounding box center [172, 494] width 230 height 30
click at [133, 491] on textarea at bounding box center [172, 494] width 230 height 30
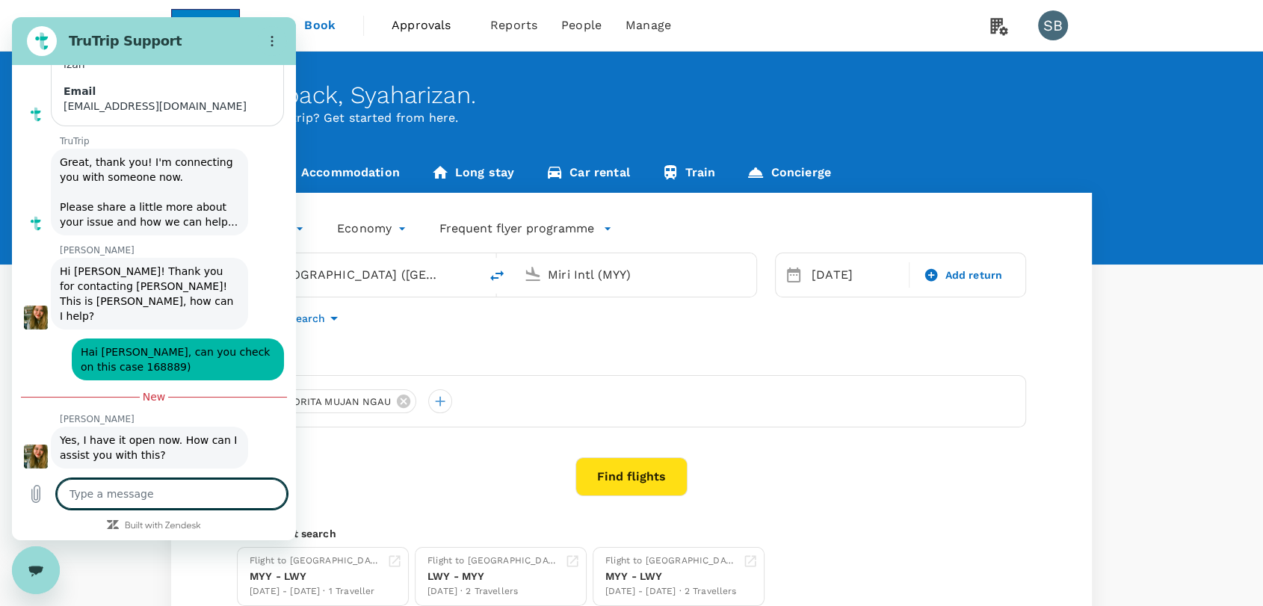
type textarea "I"
type textarea "x"
type textarea "I"
type textarea "x"
type textarea "I h"
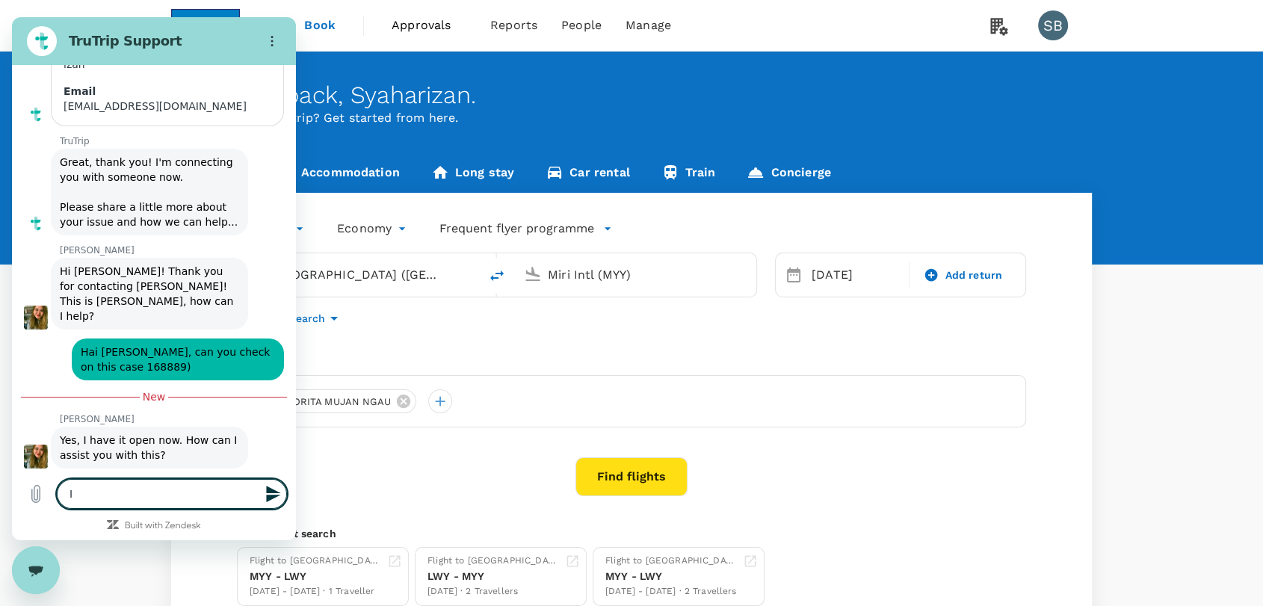
type textarea "x"
type textarea "I ha"
type textarea "x"
type textarea "I hav"
type textarea "x"
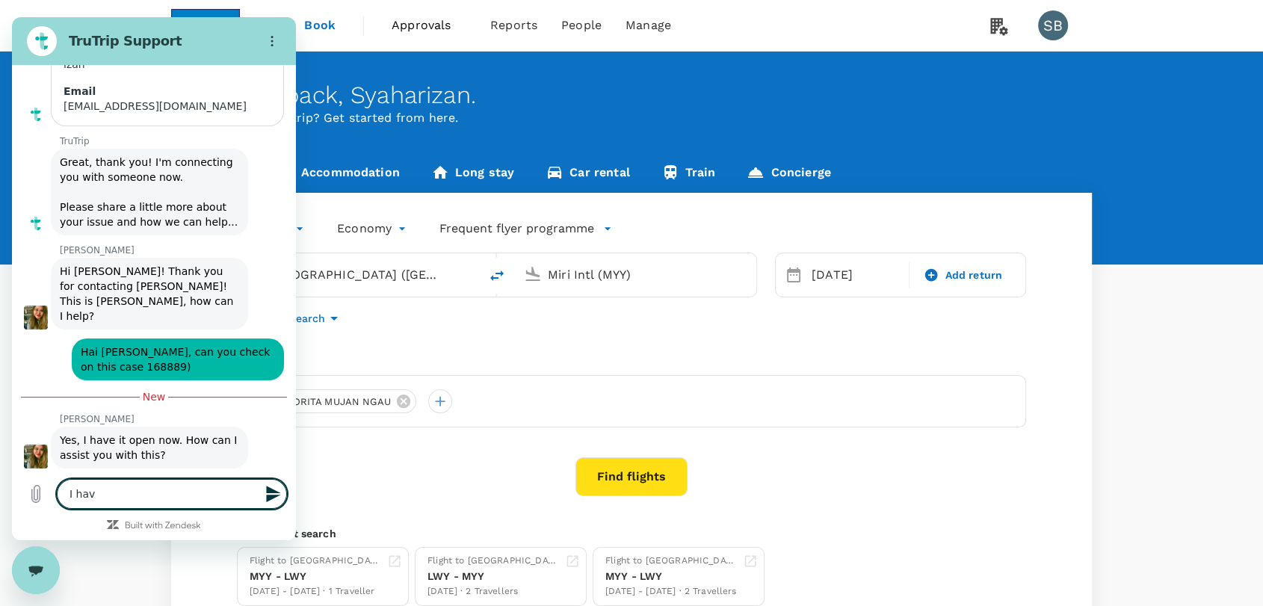
type textarea "I have"
type textarea "x"
type textarea "I have"
type textarea "x"
type textarea "I have s"
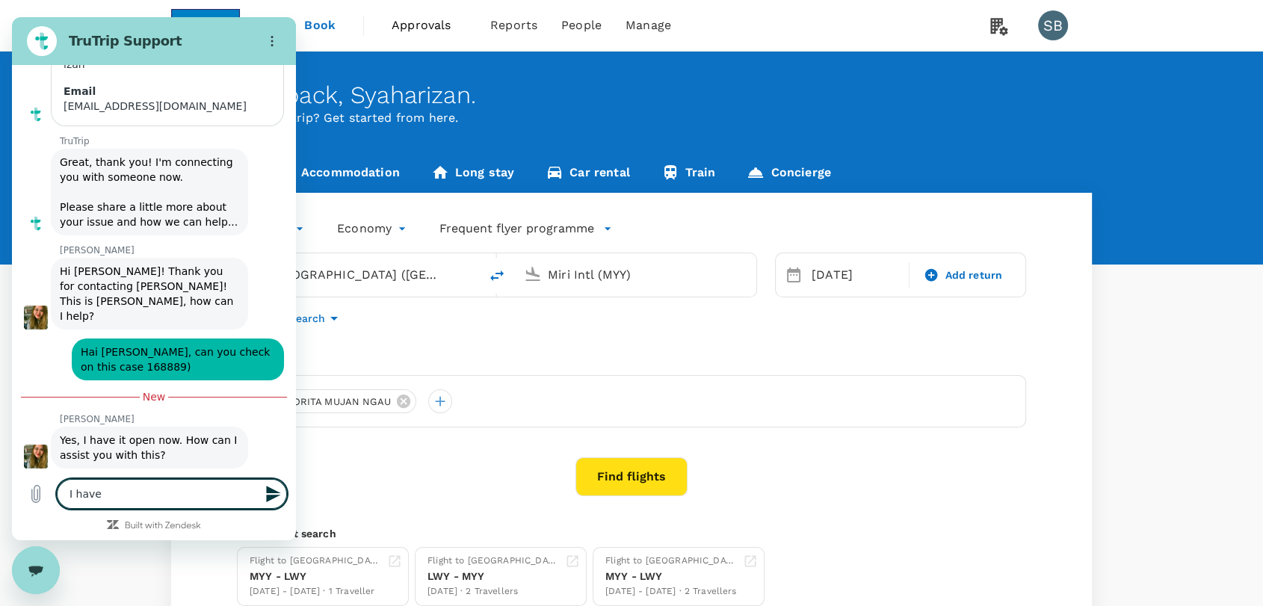
type textarea "x"
type textarea "I have se"
type textarea "x"
type textarea "I have seb"
type textarea "x"
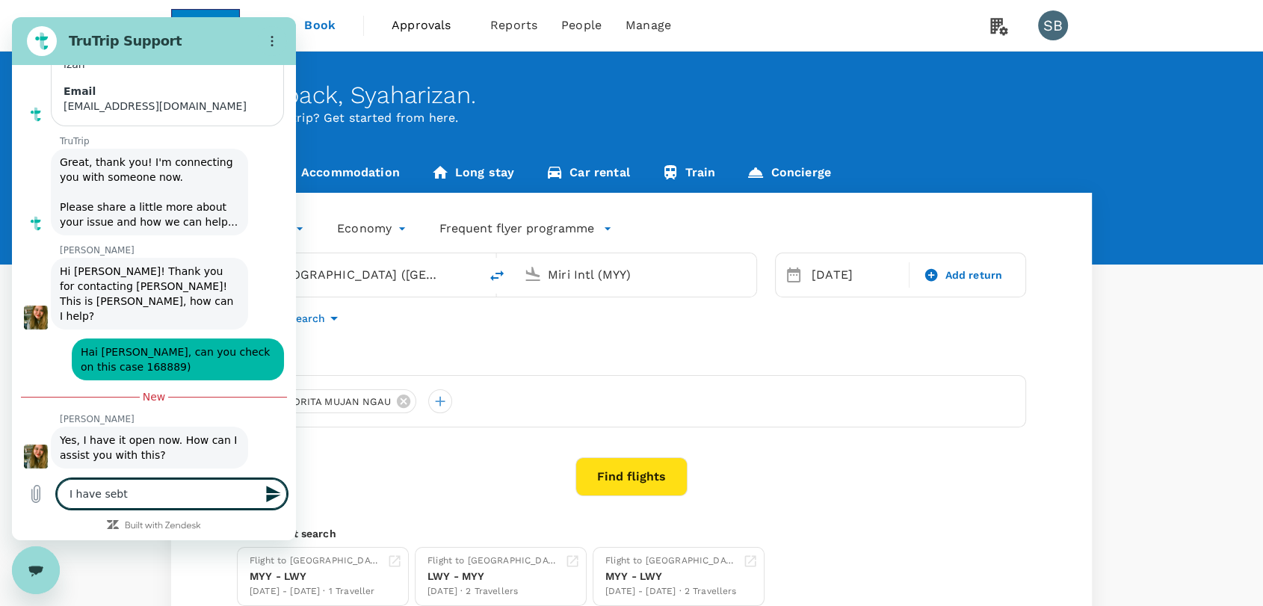
type textarea "I have sebtr"
type textarea "x"
type textarea "I have sebtr"
type textarea "x"
type textarea "I have sebtr"
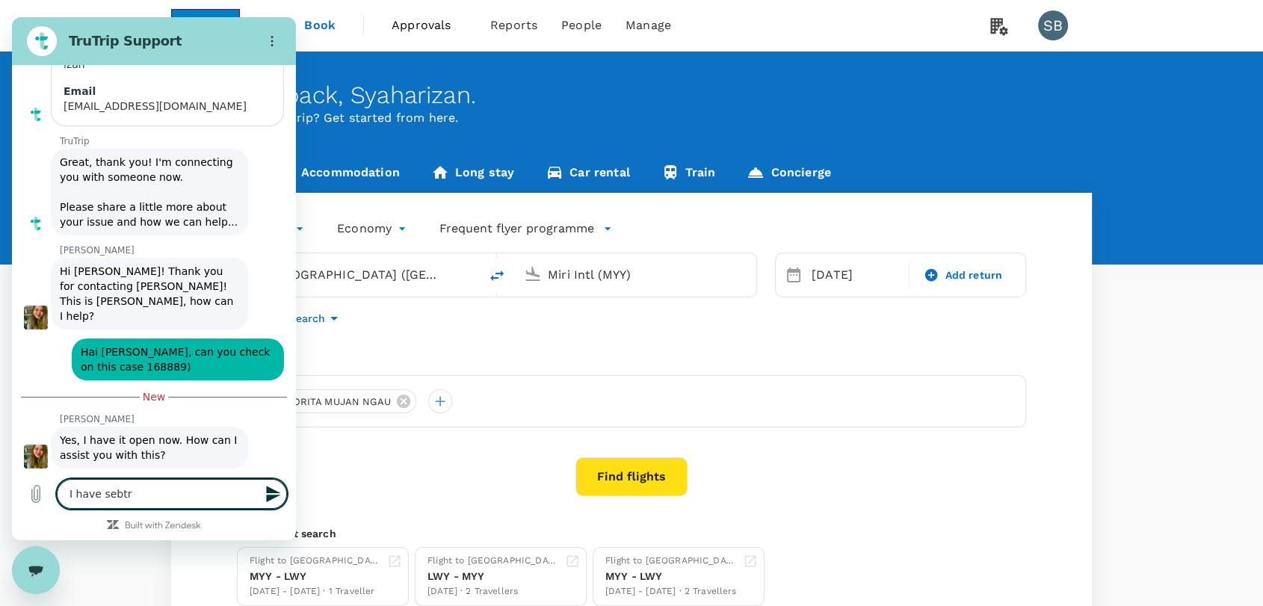
type textarea "x"
type textarea "I have sebt"
type textarea "x"
type textarea "I have seb"
type textarea "x"
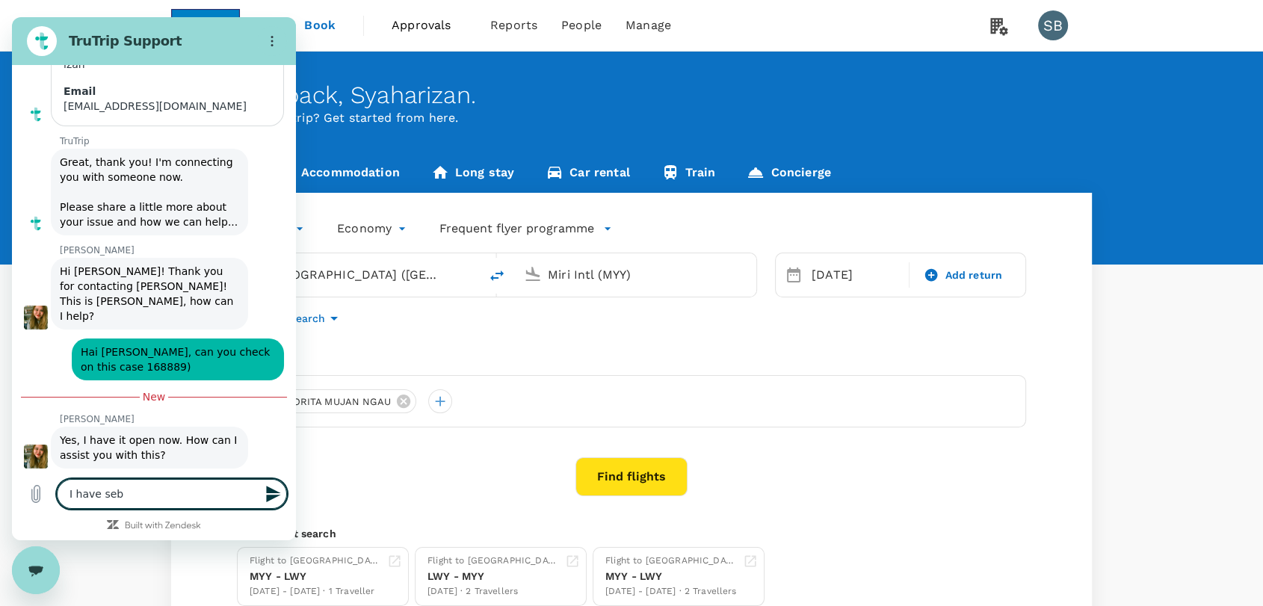
type textarea "I have se"
type textarea "x"
type textarea "I have sen"
type textarea "x"
type textarea "I have sent"
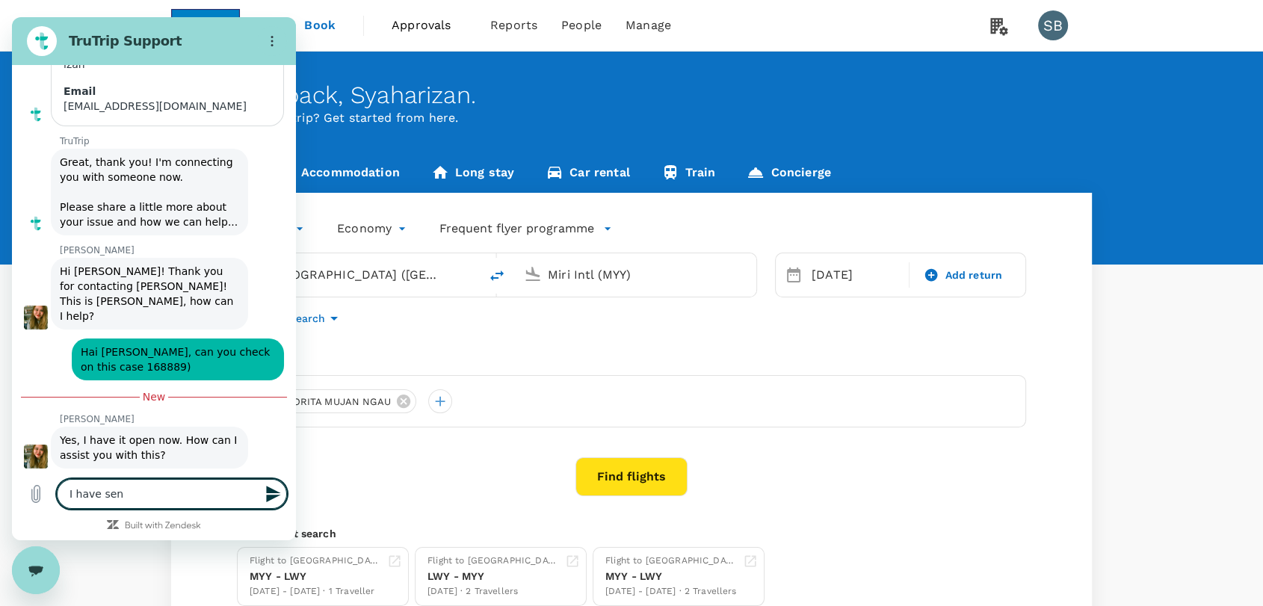
type textarea "x"
type textarea "I have sent"
type textarea "x"
type textarea "I have sent t"
type textarea "x"
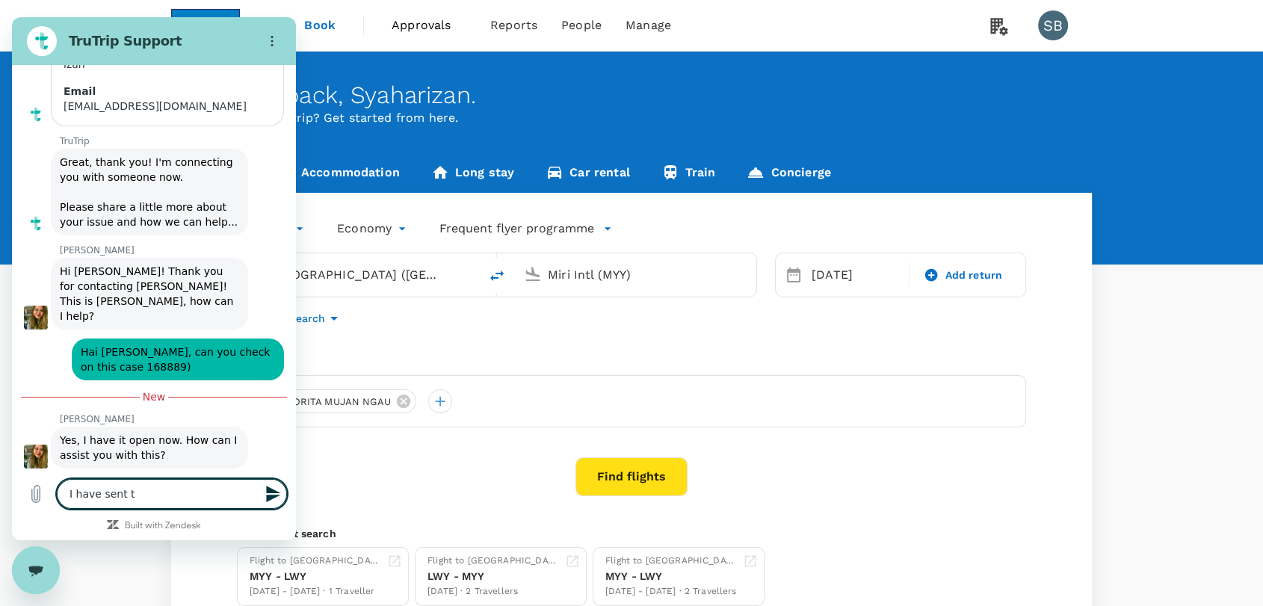
type textarea "I have sent to"
type textarea "x"
type textarea "I have sent to"
type textarea "x"
type textarea "I have sent to r"
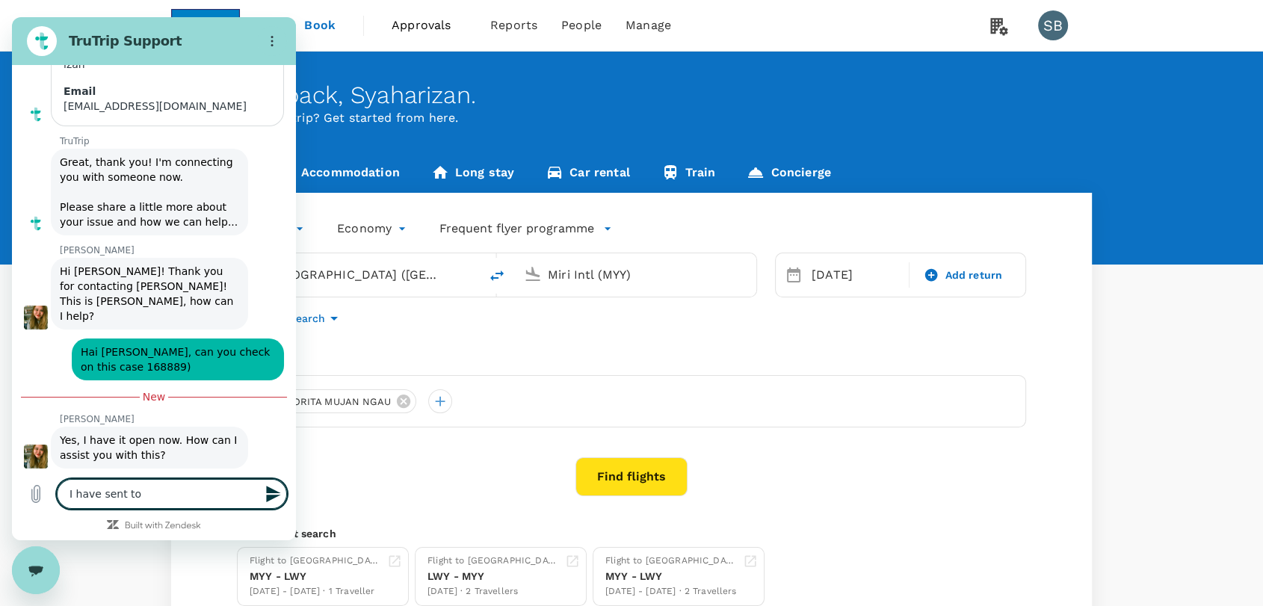
type textarea "x"
type textarea "I have sent to re"
type textarea "x"
type textarea "I have sent to req"
type textarea "x"
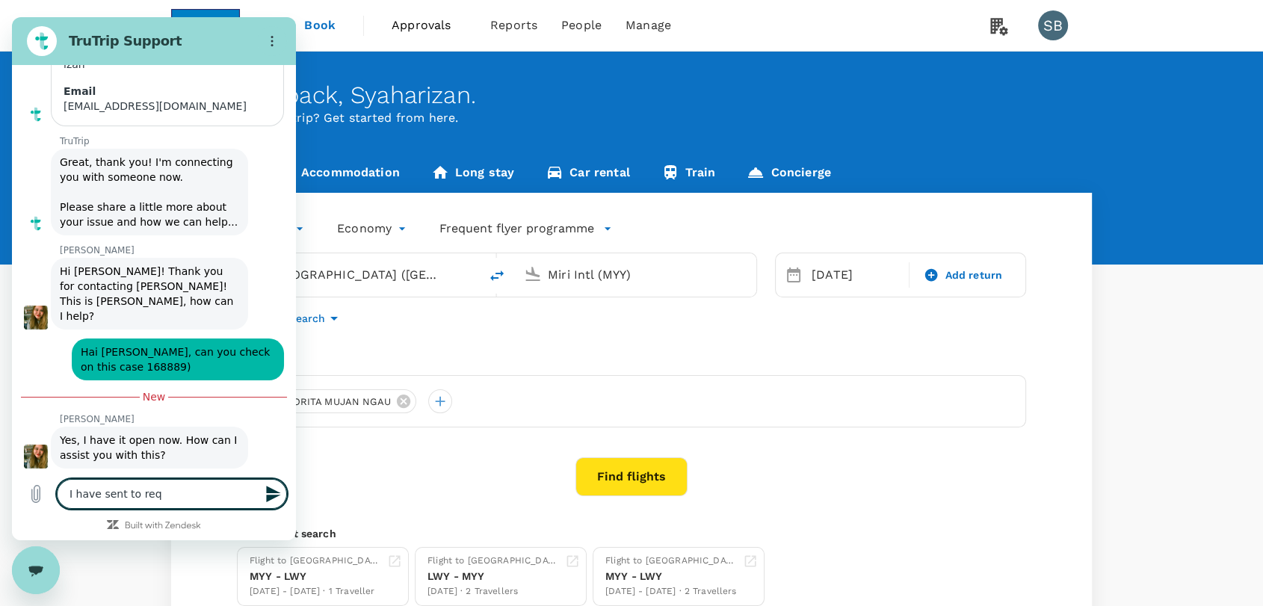
type textarea "I have sent to requ"
type textarea "x"
type textarea "I have sent to requo"
type textarea "x"
type textarea "I have sent to requot"
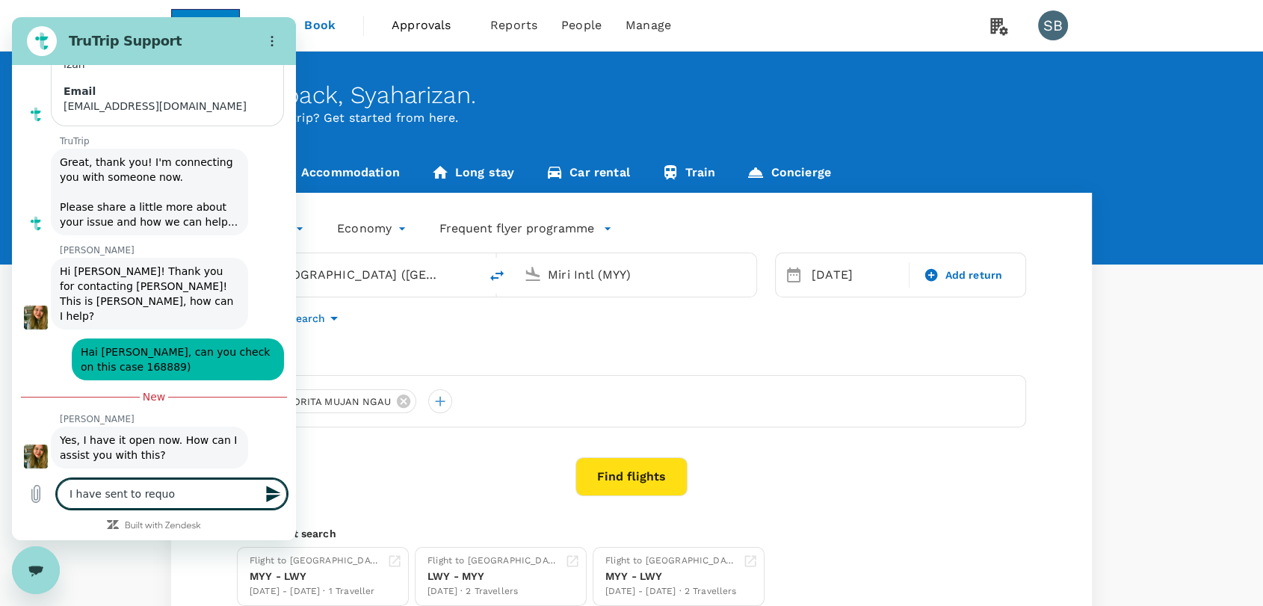
type textarea "x"
type textarea "I have sent to requote"
type textarea "x"
type textarea "I have sent to requote"
type textarea "x"
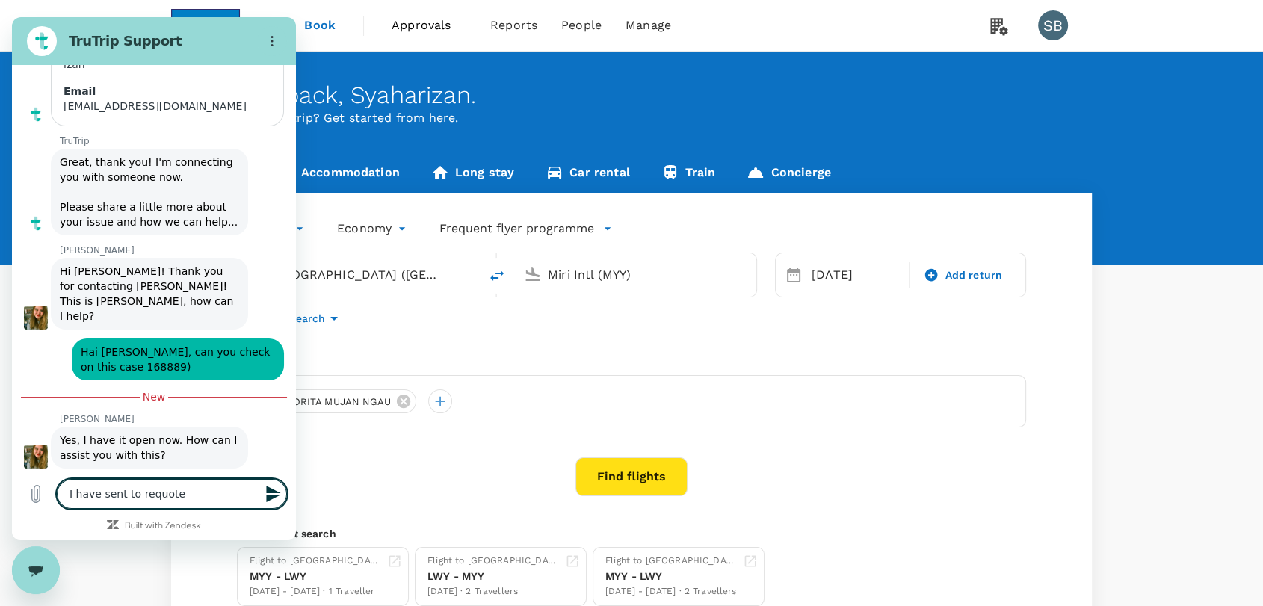
type textarea "I have sent to requote t"
type textarea "x"
type textarea "I have sent to requote th"
type textarea "x"
type textarea "I have sent to requote the"
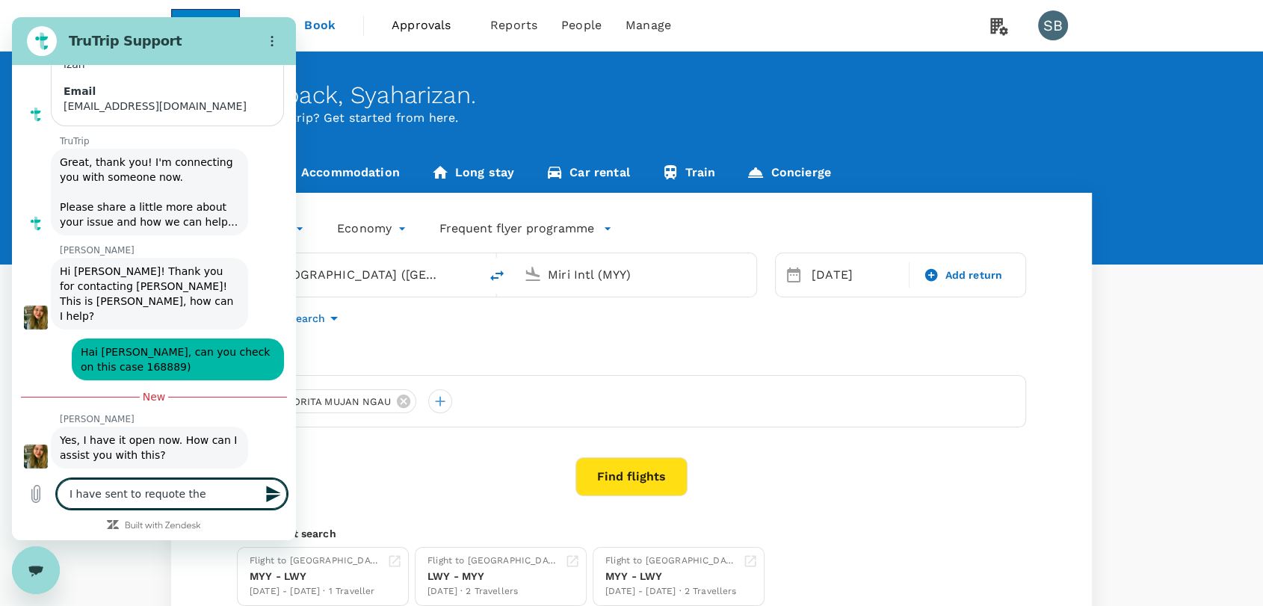
type textarea "x"
type textarea "I have sent to requote the"
type textarea "x"
type textarea "I have sent to requote the q"
type textarea "x"
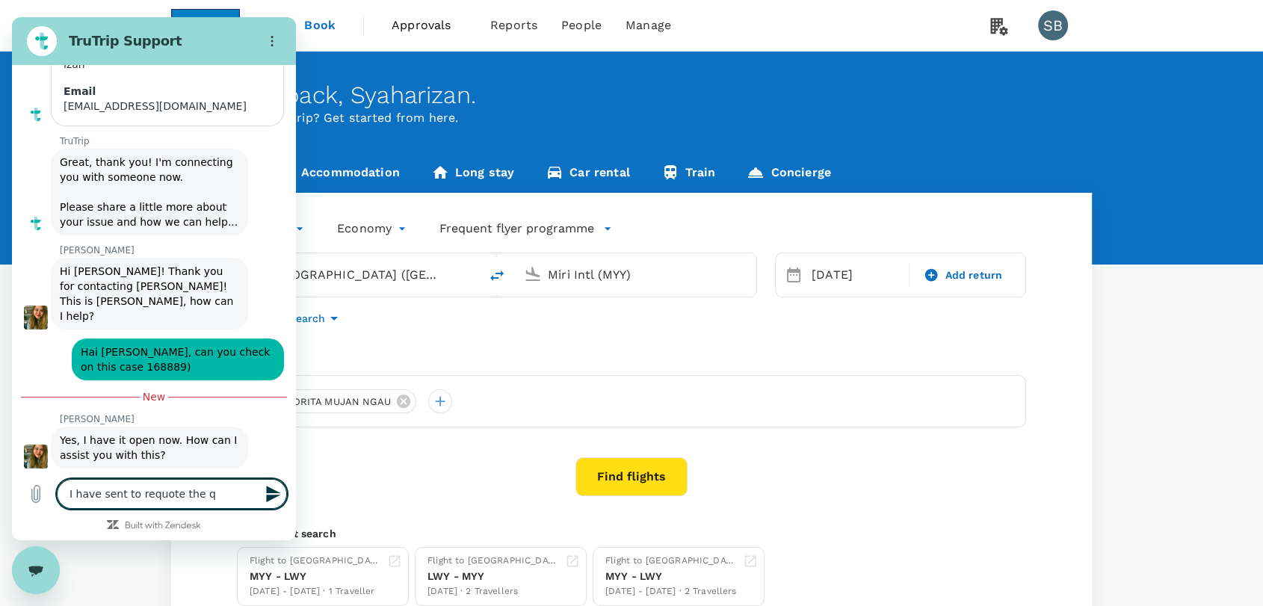
type textarea "I have sent to requote the qu"
type textarea "x"
type textarea "I have sent to requote the quo"
type textarea "x"
type textarea "I have sent to requote the qu"
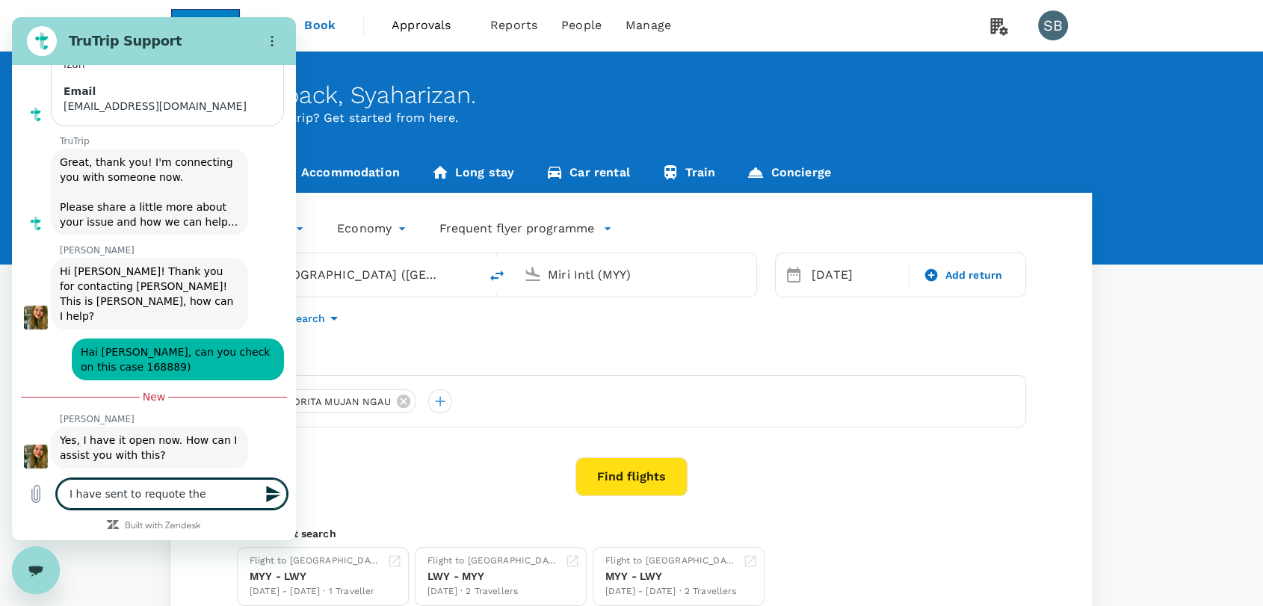
click at [123, 491] on textarea "I have sent to requote the" at bounding box center [172, 494] width 230 height 30
click at [234, 492] on textarea "I have sent email to requote the" at bounding box center [172, 494] width 230 height 30
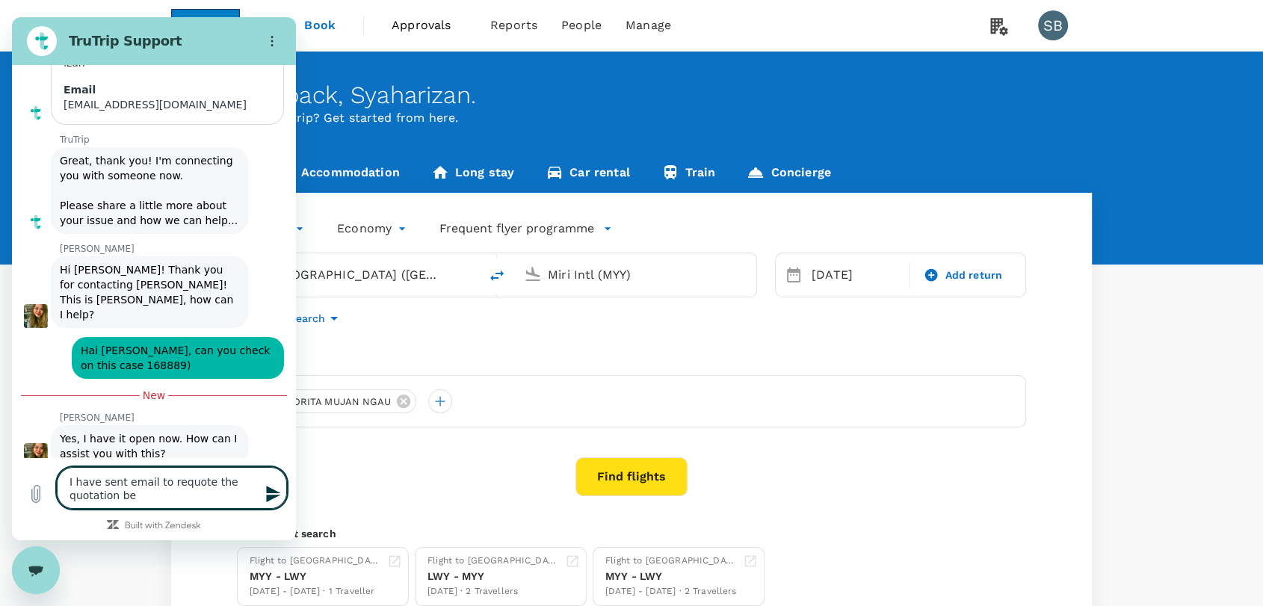
click at [157, 494] on textarea "I have sent email to requote the quotation be" at bounding box center [172, 488] width 230 height 42
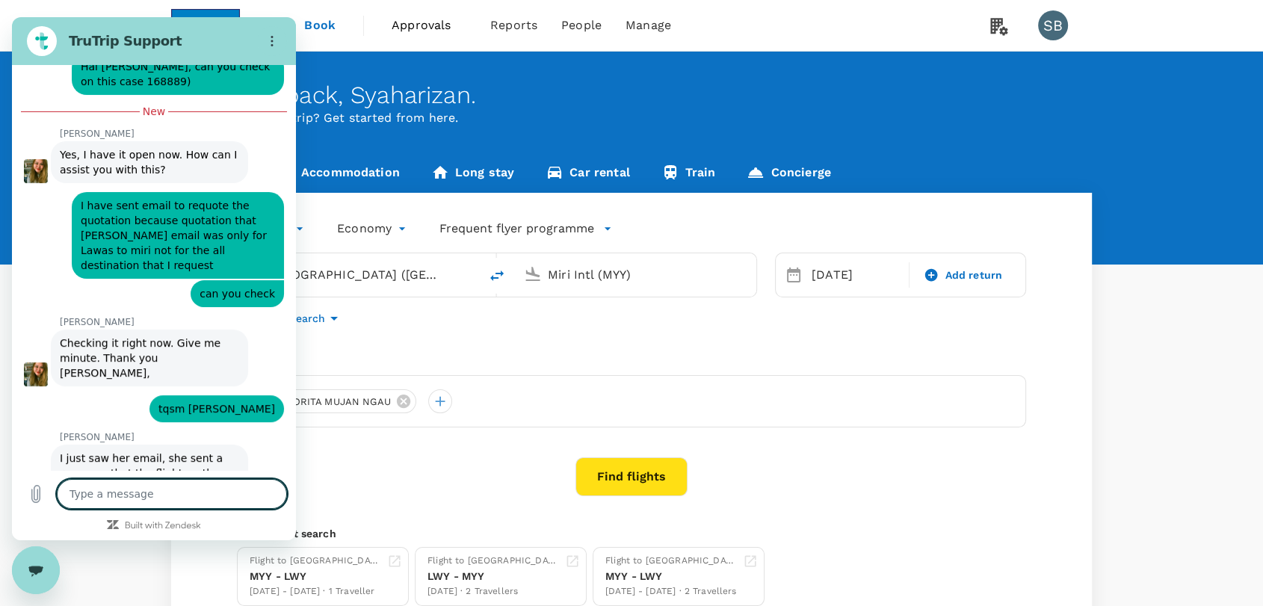
scroll to position [508, 0]
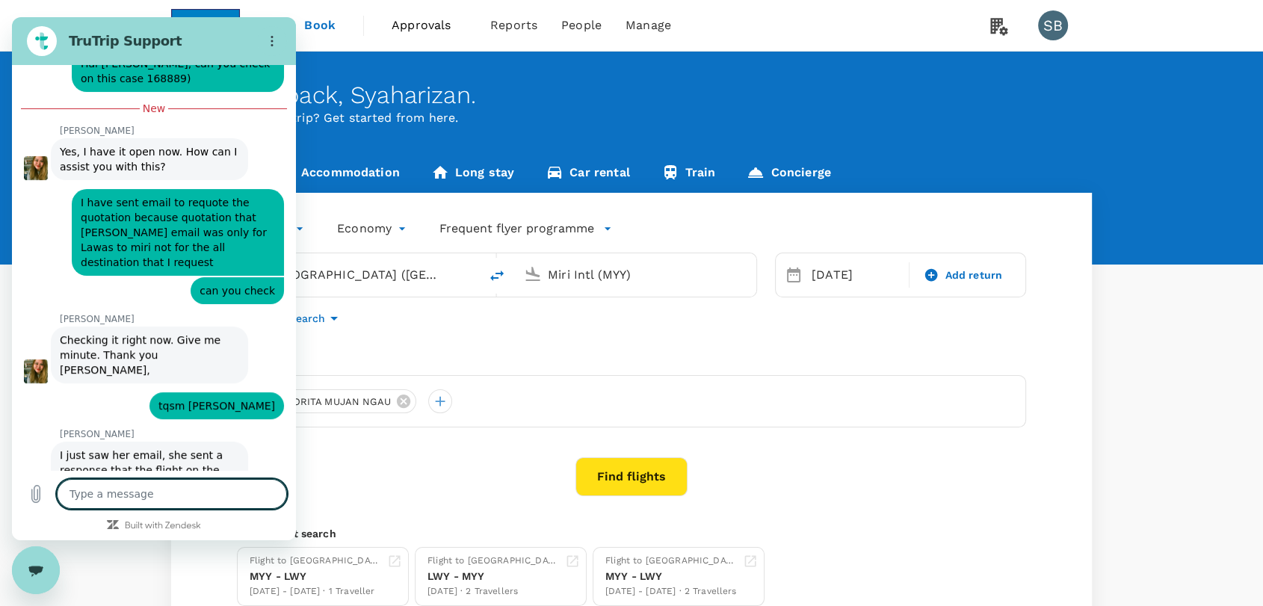
click at [95, 498] on textarea at bounding box center [172, 494] width 230 height 30
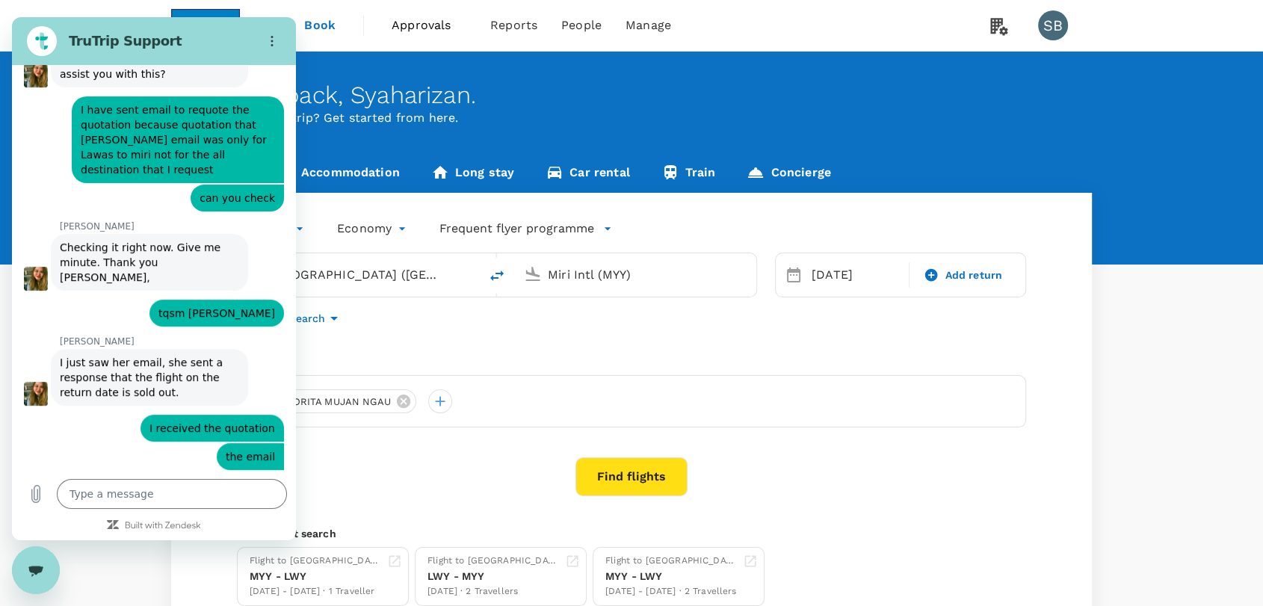
scroll to position [695, 0]
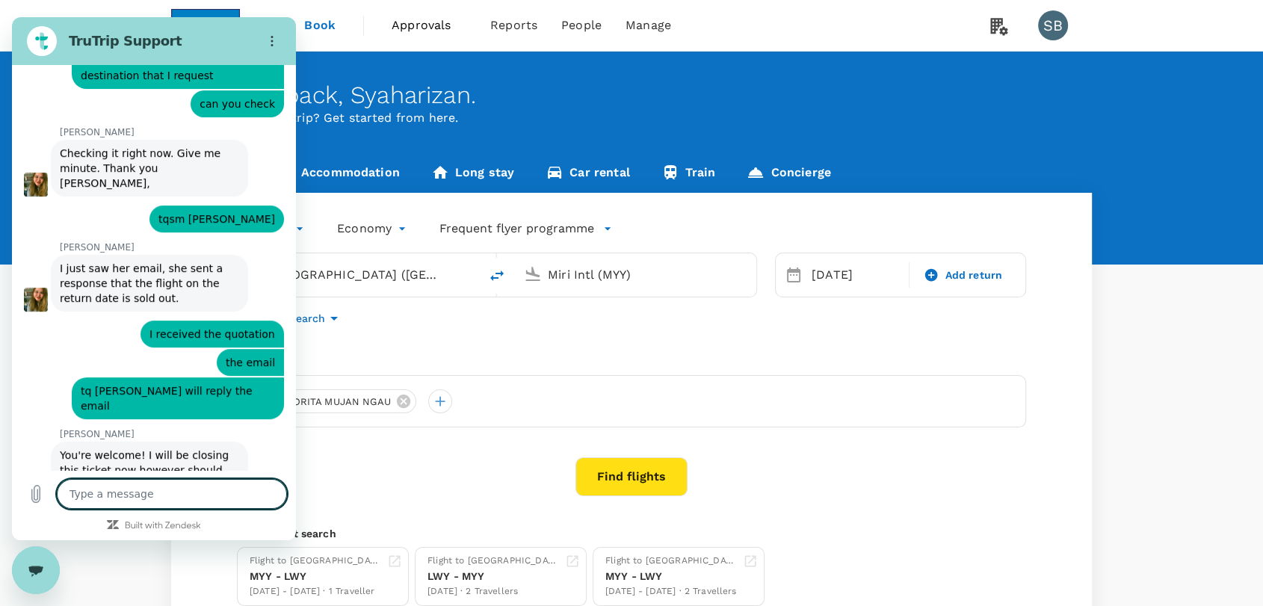
click at [100, 496] on textarea at bounding box center [172, 494] width 230 height 30
drag, startPoint x: 59, startPoint y: 1086, endPoint x: 34, endPoint y: 564, distance: 522.9
click at [28, 580] on div "Close messaging window" at bounding box center [35, 570] width 45 height 45
